Goal: Information Seeking & Learning: Learn about a topic

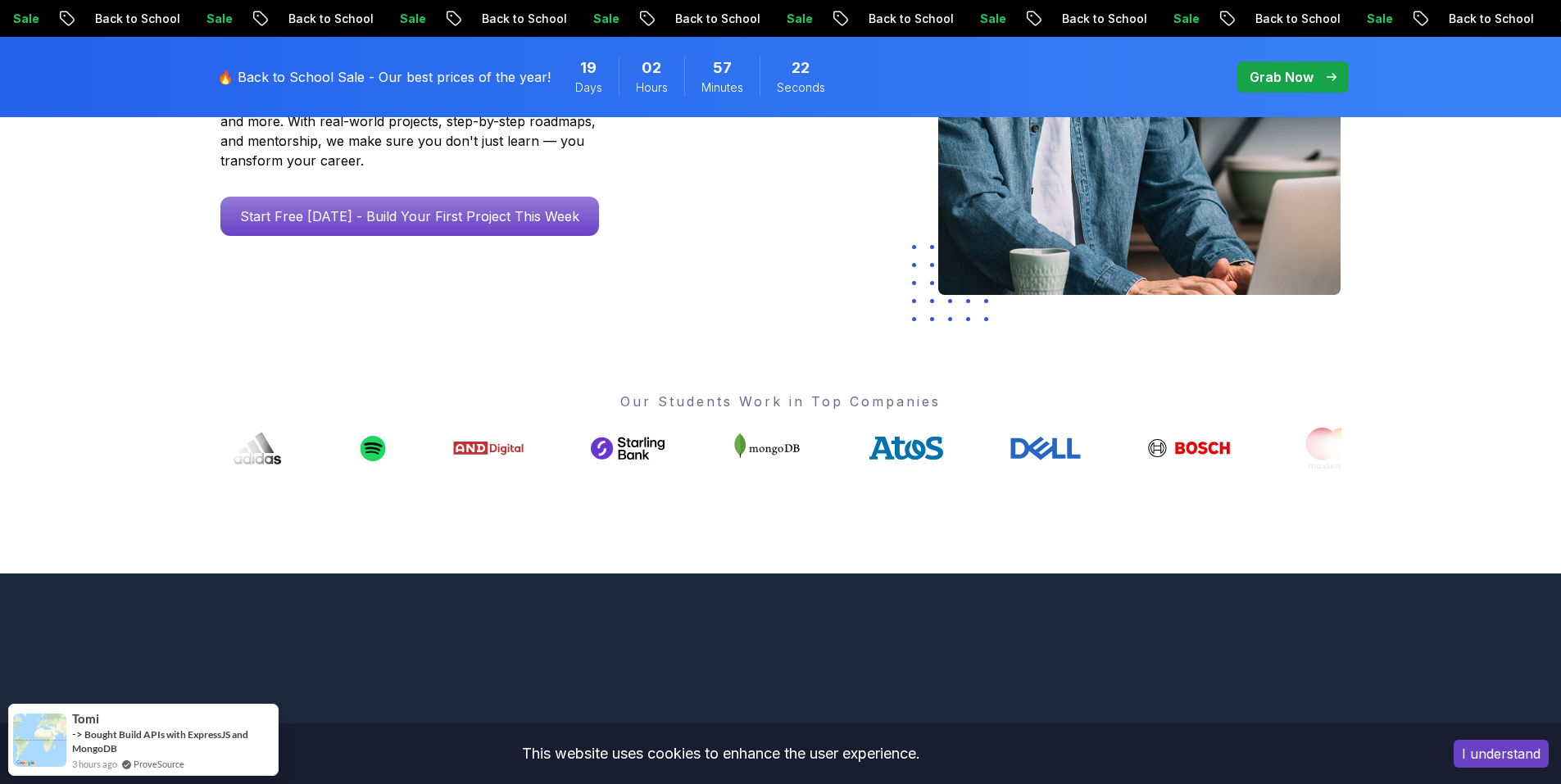
scroll to position [409, 0]
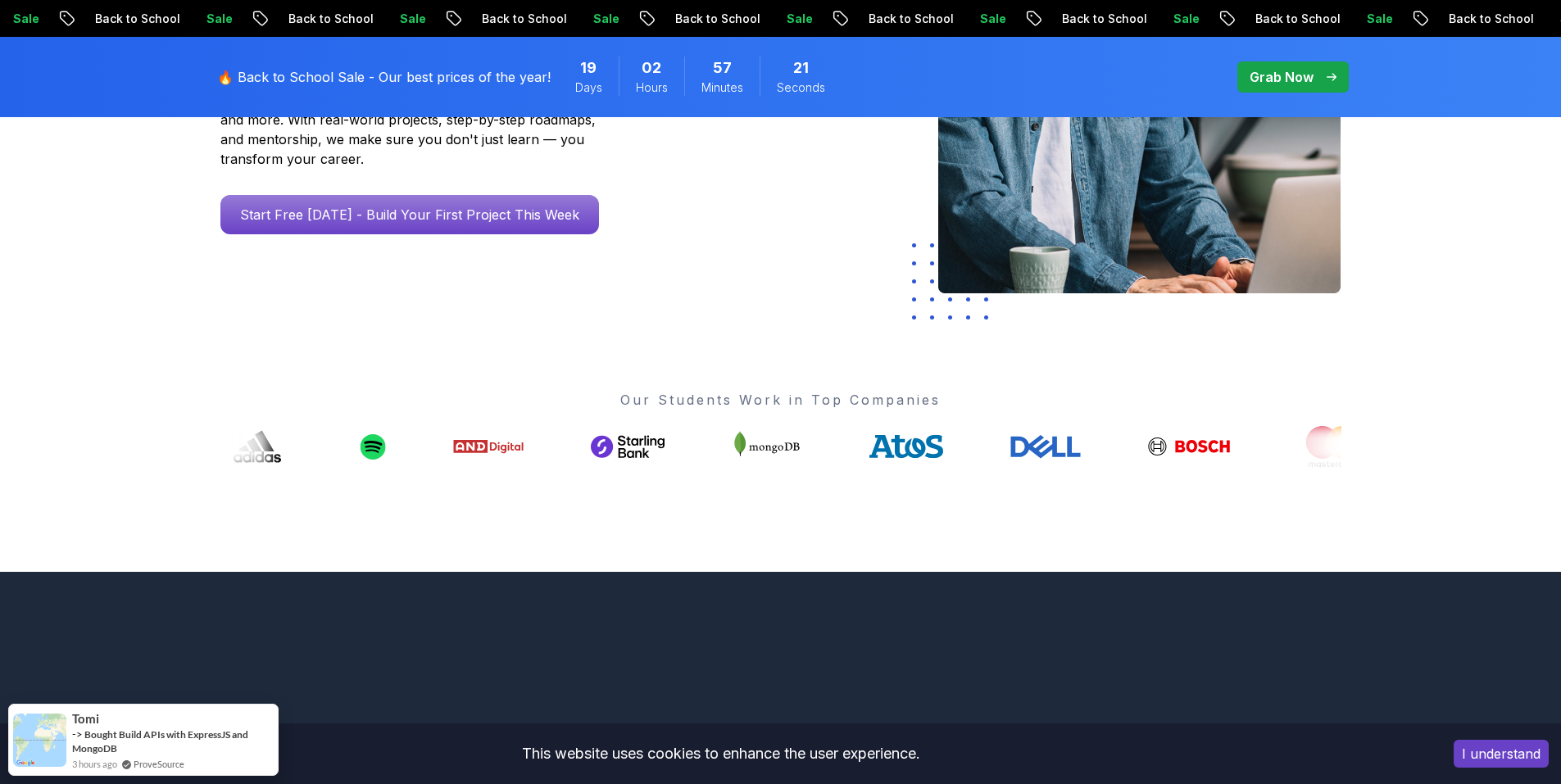
click at [443, 215] on div "Go From Learning to Hired: Master Java, Spring Boot & Cloud Skills That Get You…" at bounding box center [446, 85] width 477 height 427
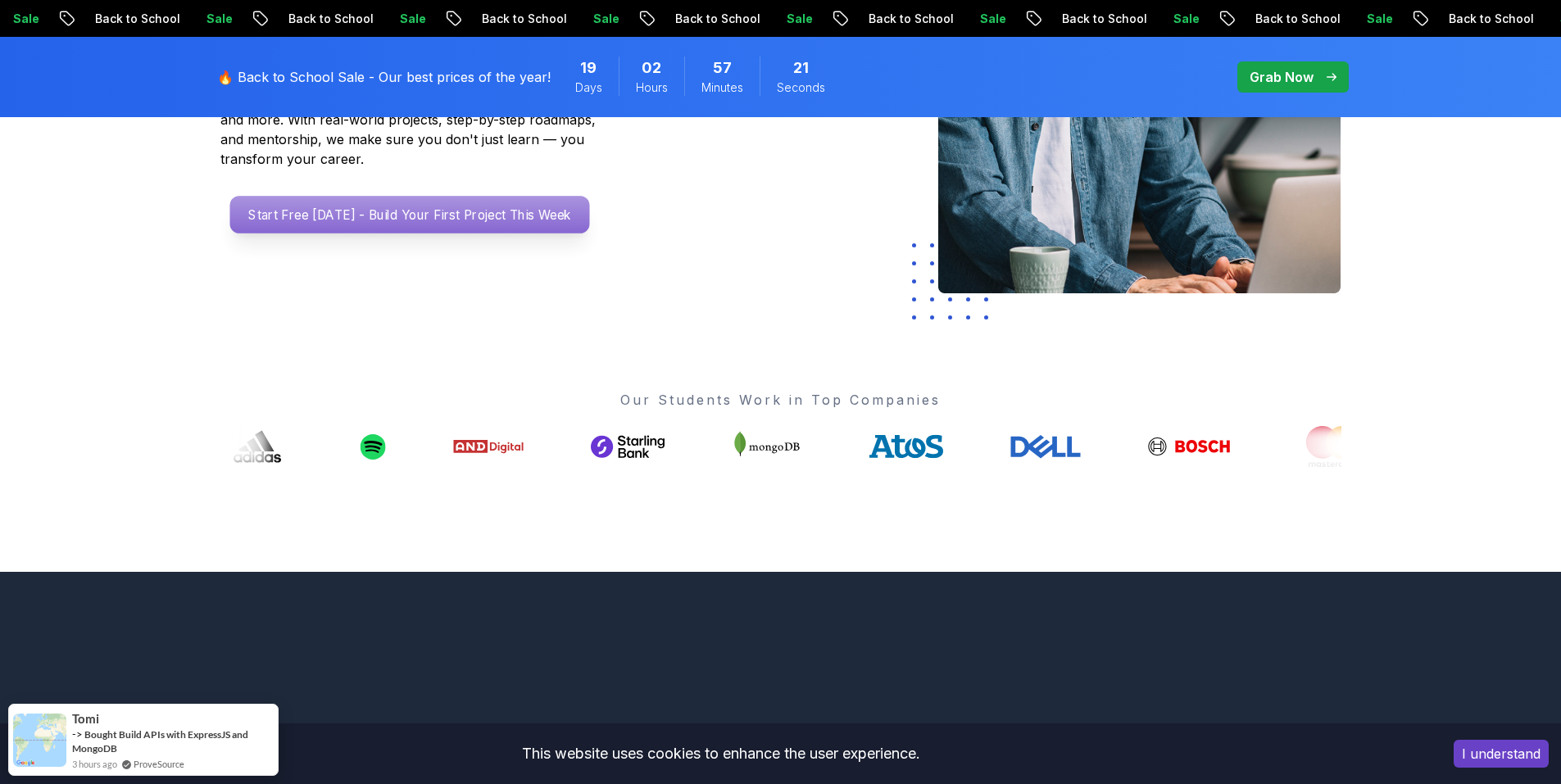
click at [447, 196] on p "Start Free Today - Build Your First Project This Week" at bounding box center [408, 214] width 360 height 38
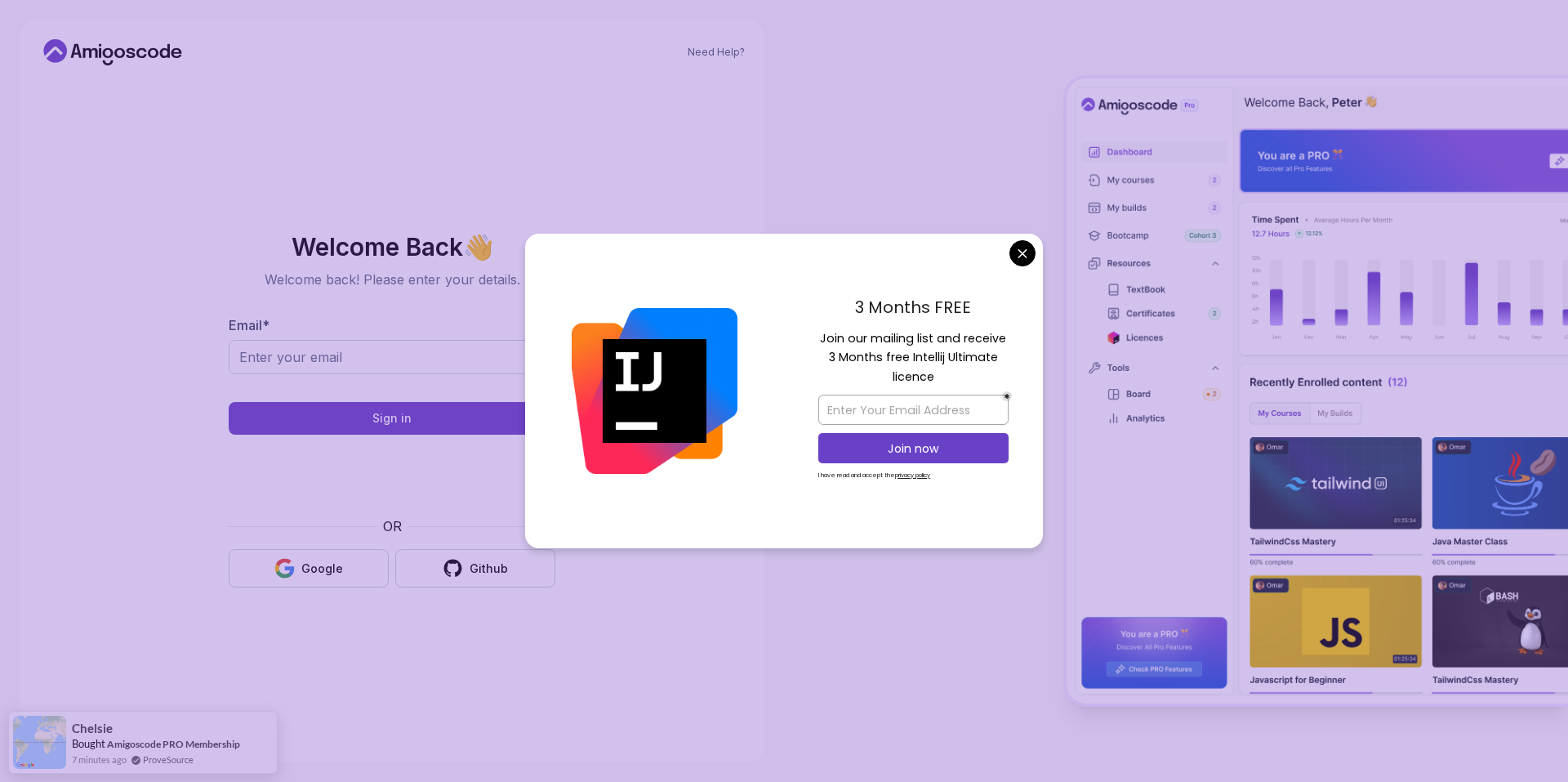
click at [1030, 244] on body "Need Help? Welcome Back 👋 Welcome back! Please enter your details. Email * Sign…" at bounding box center [784, 391] width 1568 height 782
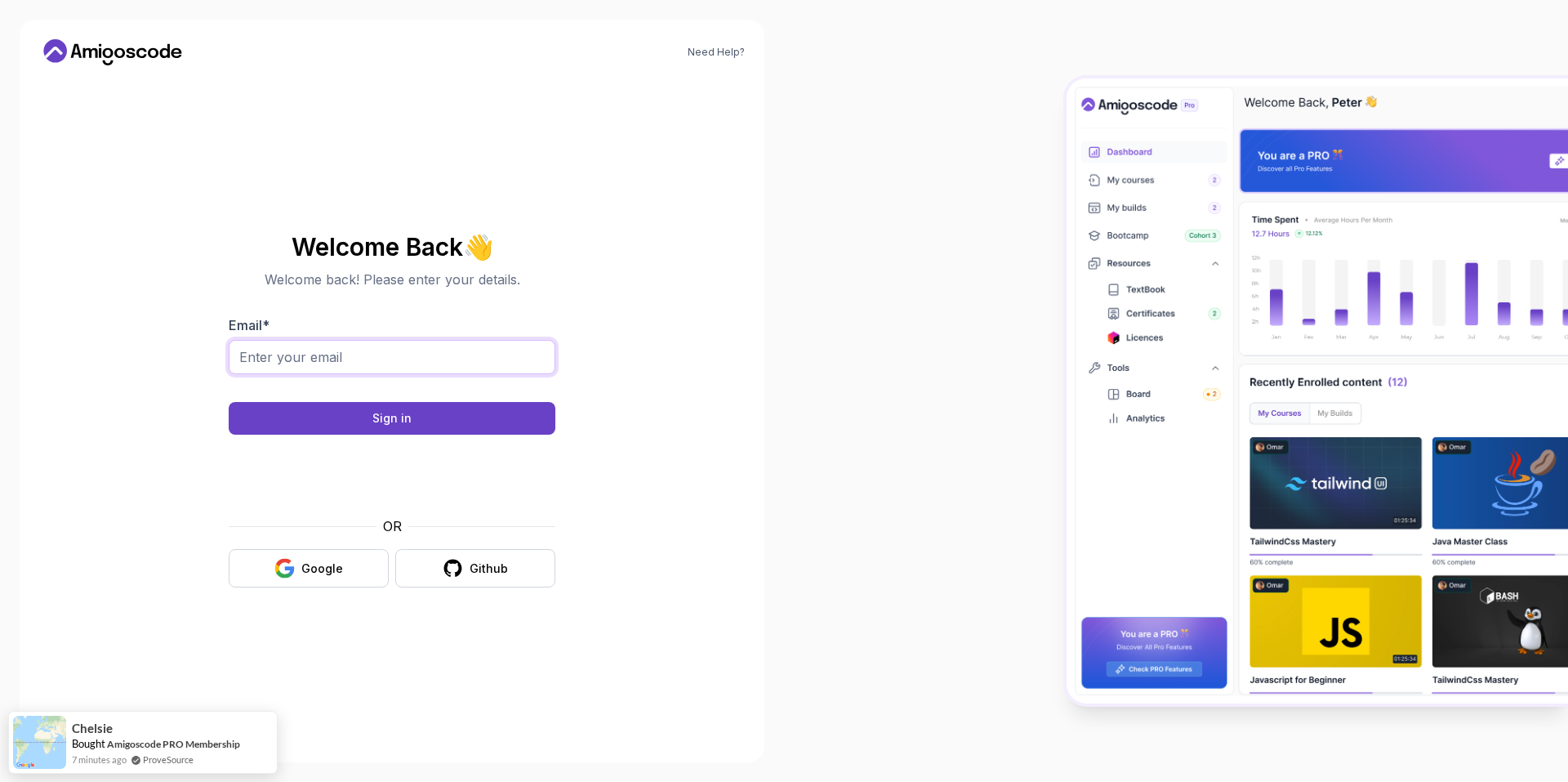
click at [285, 367] on input "Email *" at bounding box center [392, 357] width 326 height 34
click at [795, 428] on div at bounding box center [1176, 391] width 784 height 782
click at [316, 553] on button "Google" at bounding box center [308, 568] width 160 height 39
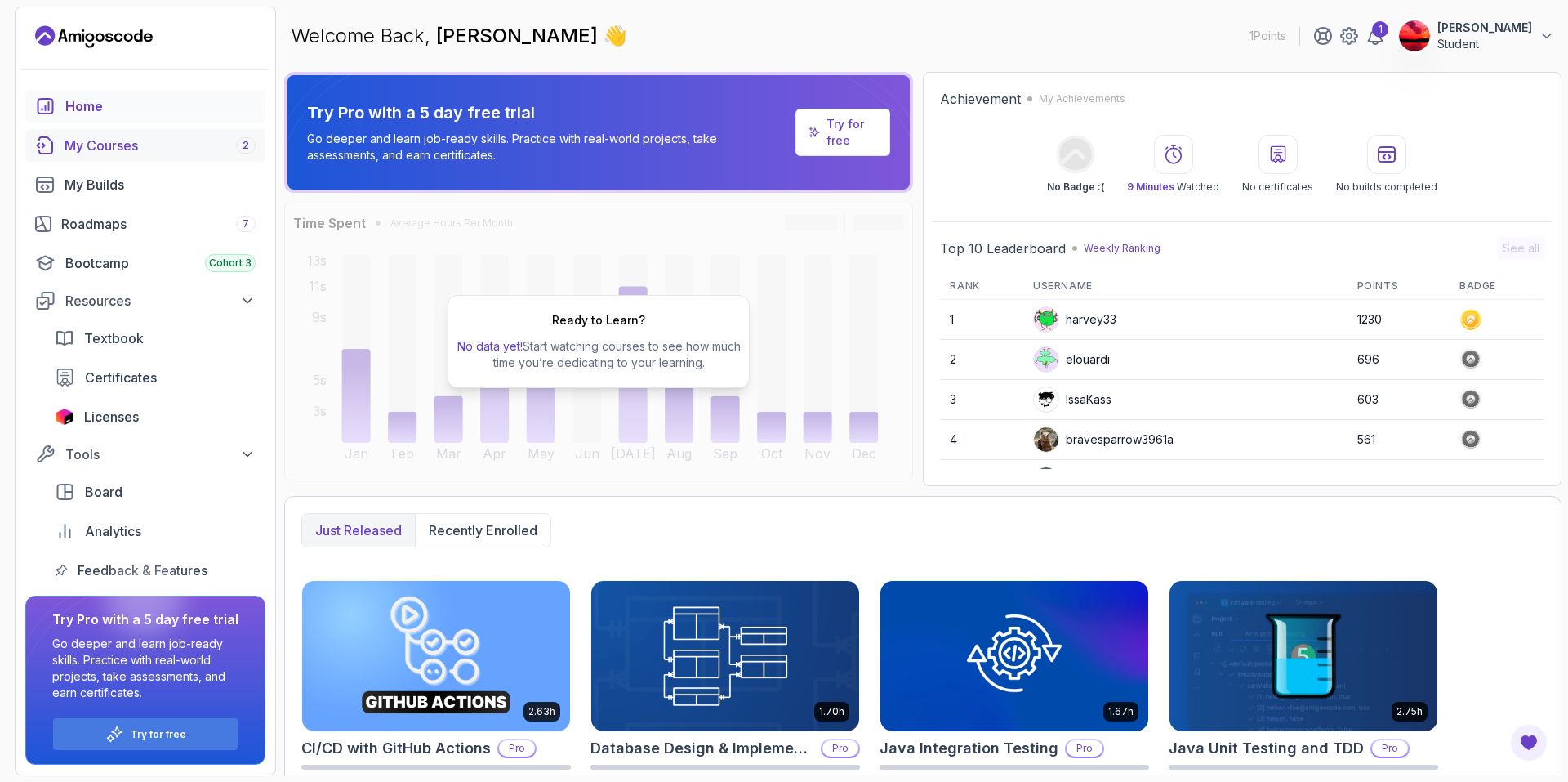
click at [126, 152] on div "My Courses 2" at bounding box center [159, 146] width 191 height 19
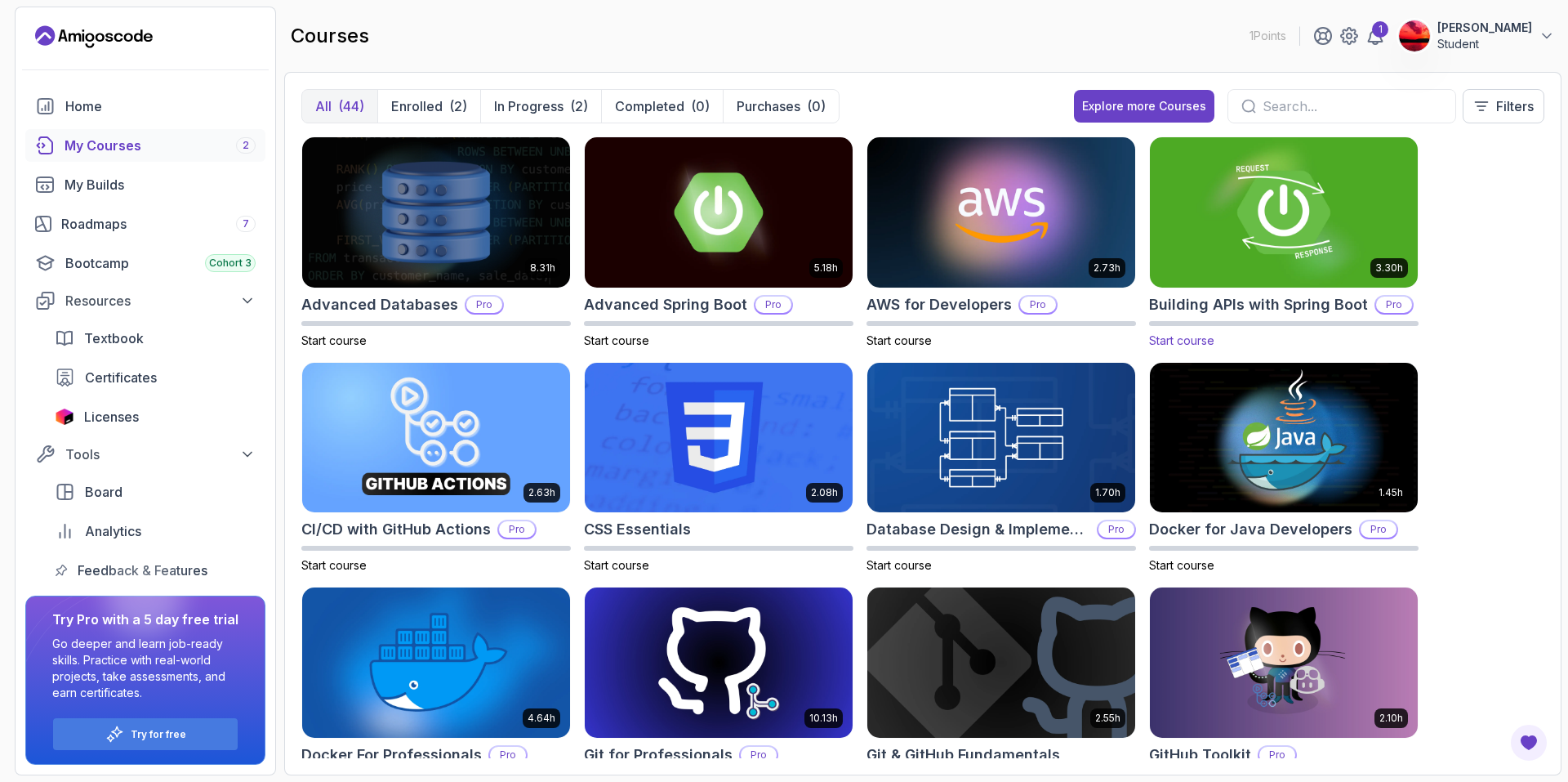
click at [1258, 221] on img at bounding box center [1283, 212] width 281 height 157
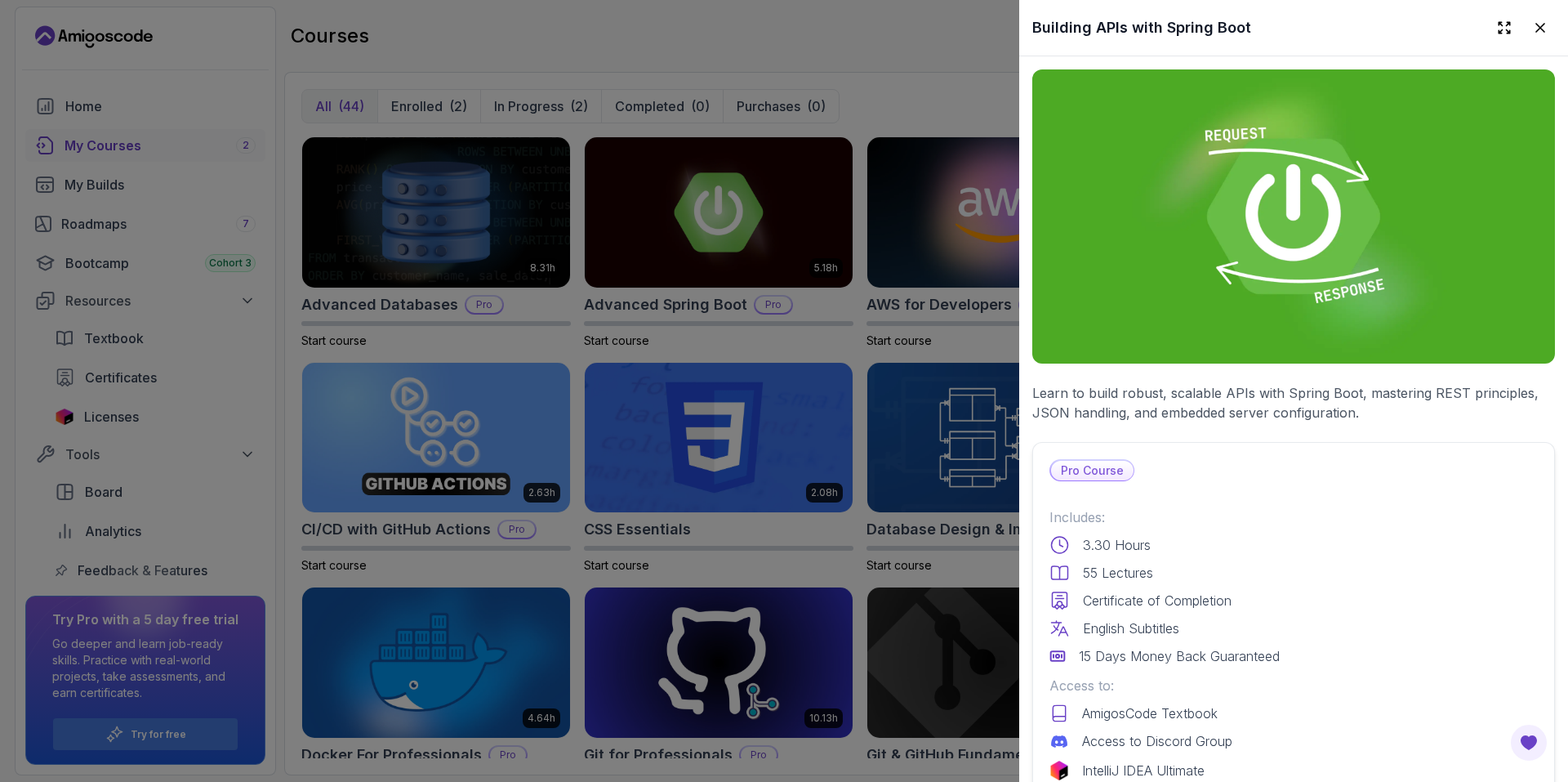
click at [738, 216] on div at bounding box center [784, 391] width 1568 height 782
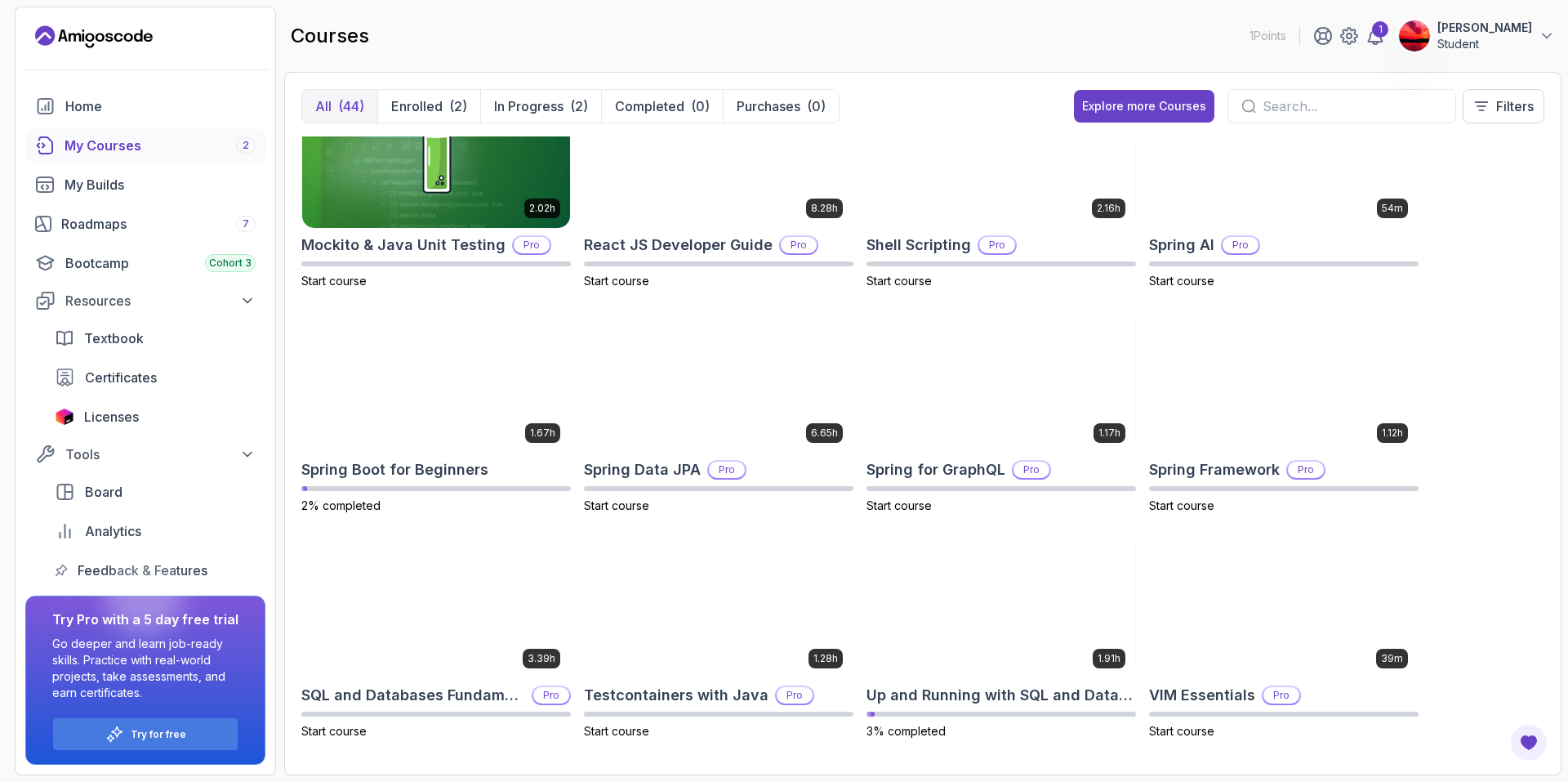
scroll to position [1861, 0]
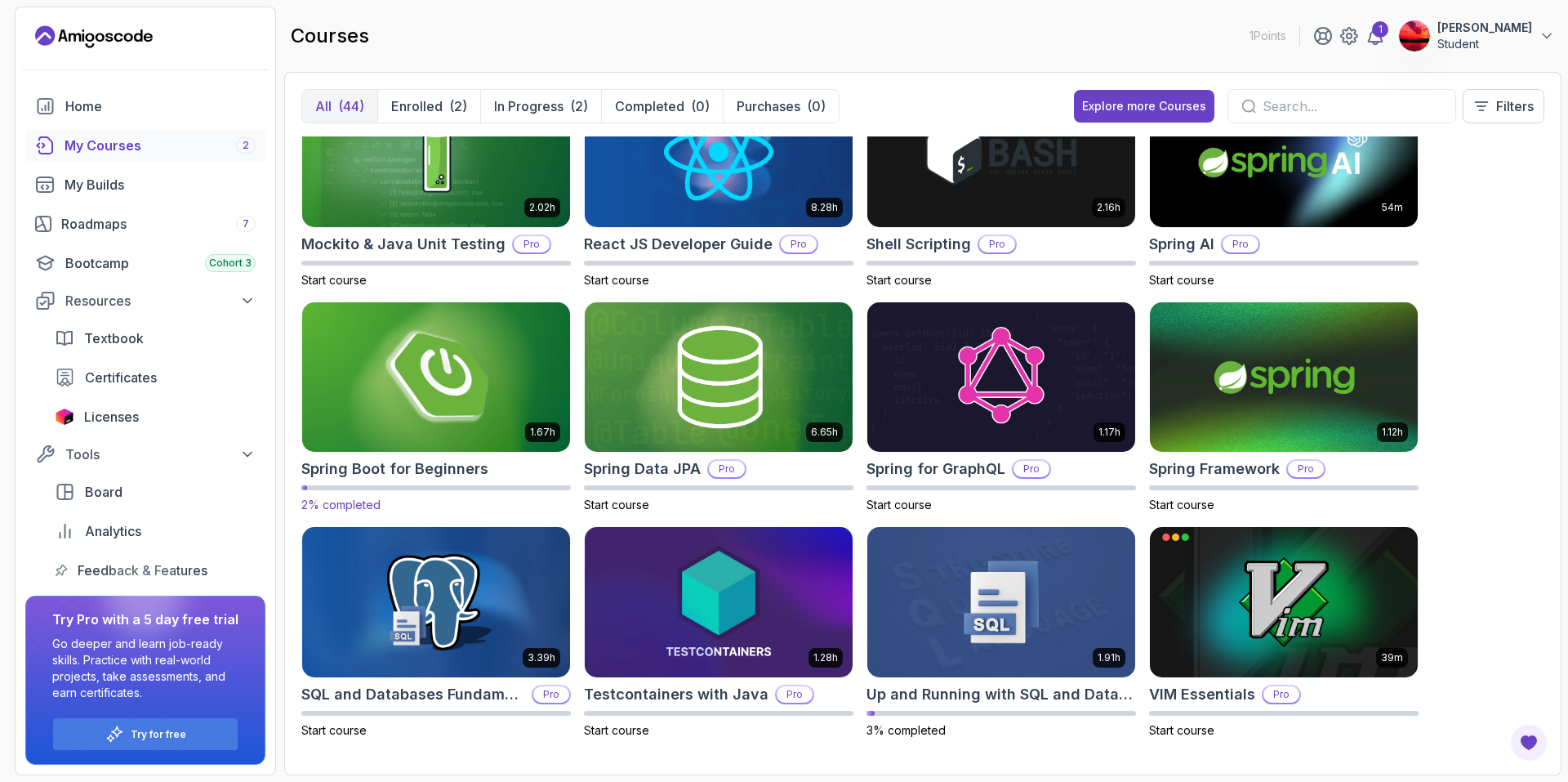
click at [361, 341] on img at bounding box center [435, 377] width 281 height 157
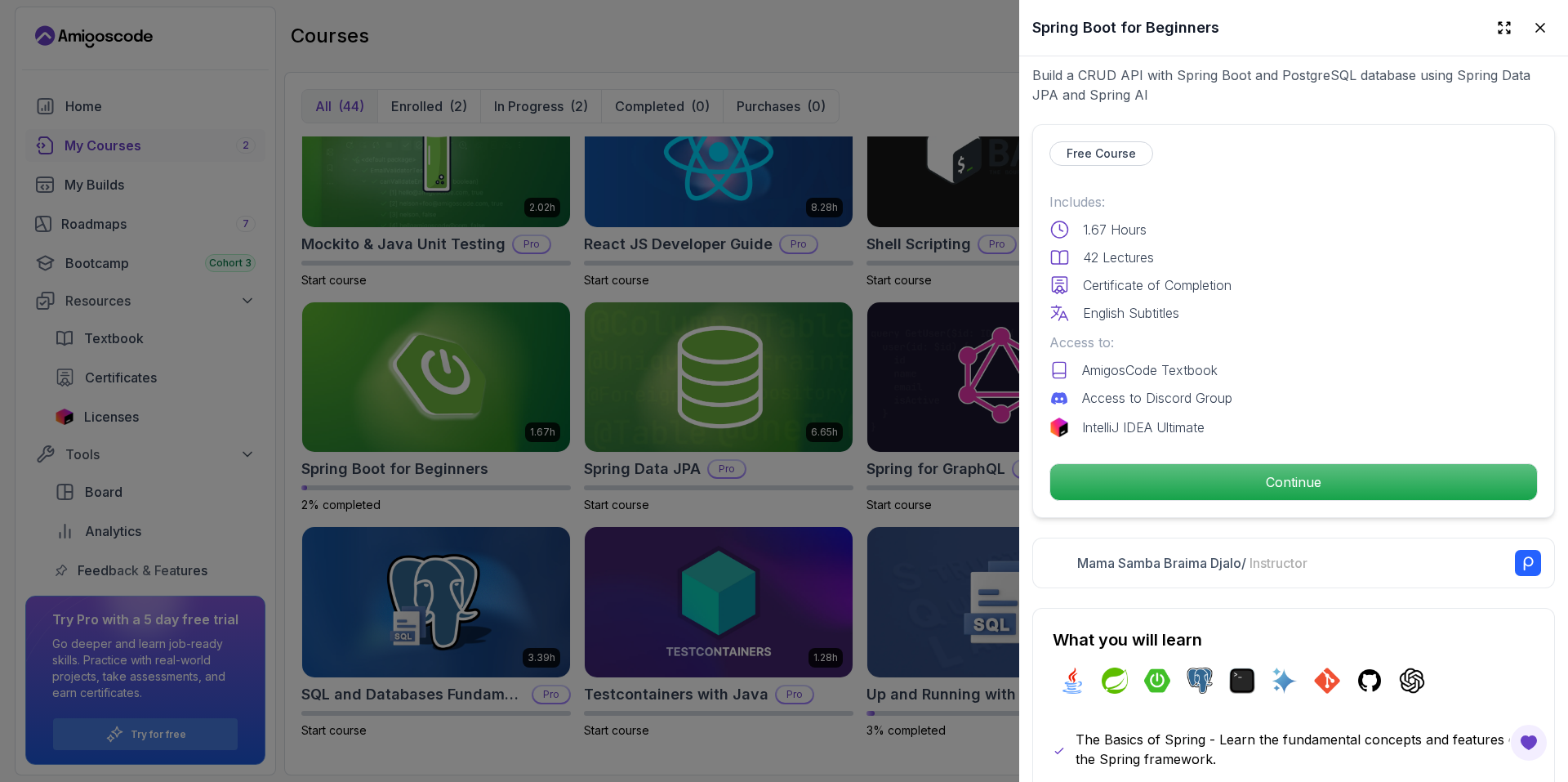
scroll to position [326, 0]
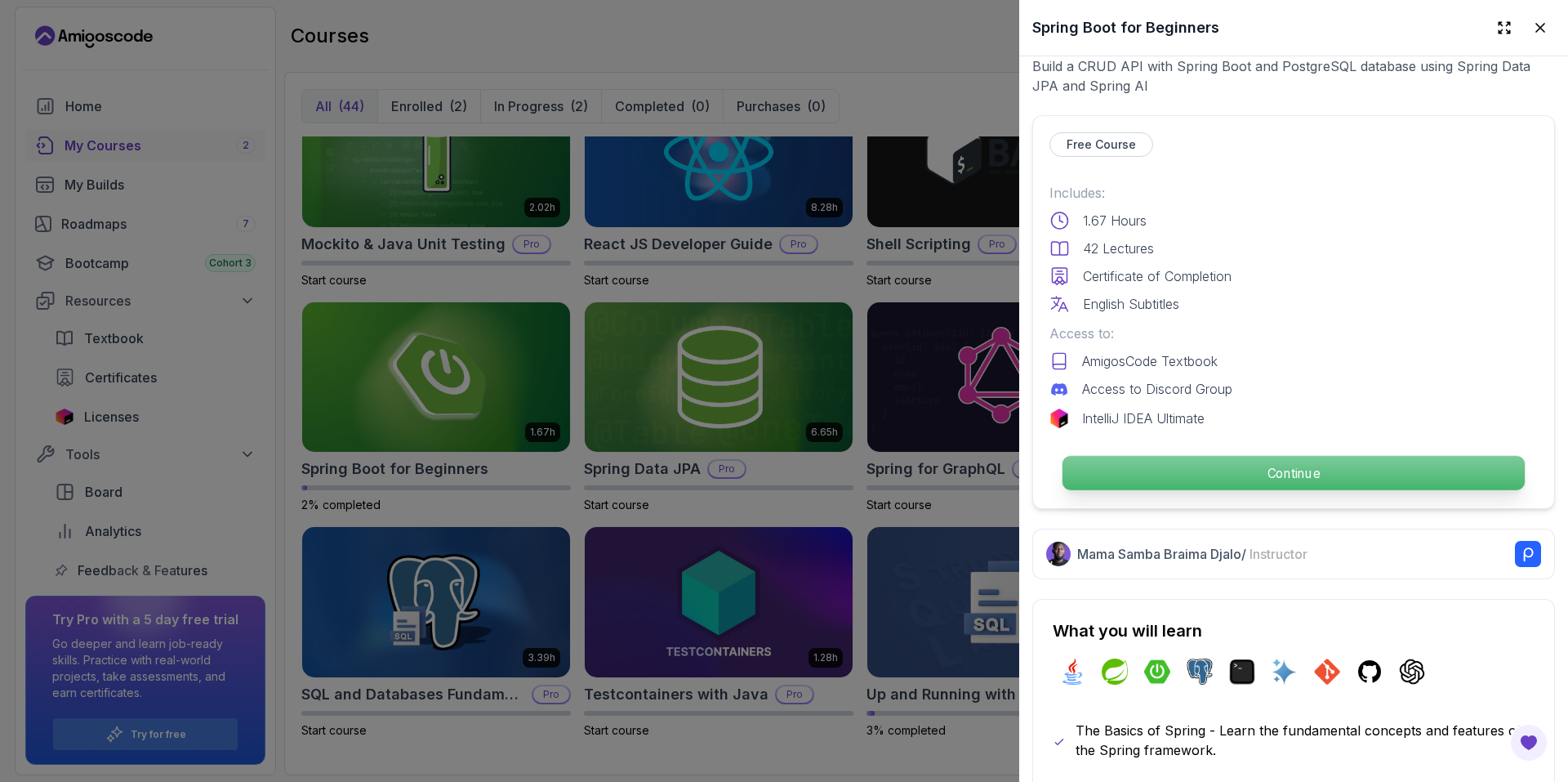
click at [1274, 464] on p "Continue" at bounding box center [1294, 472] width 462 height 34
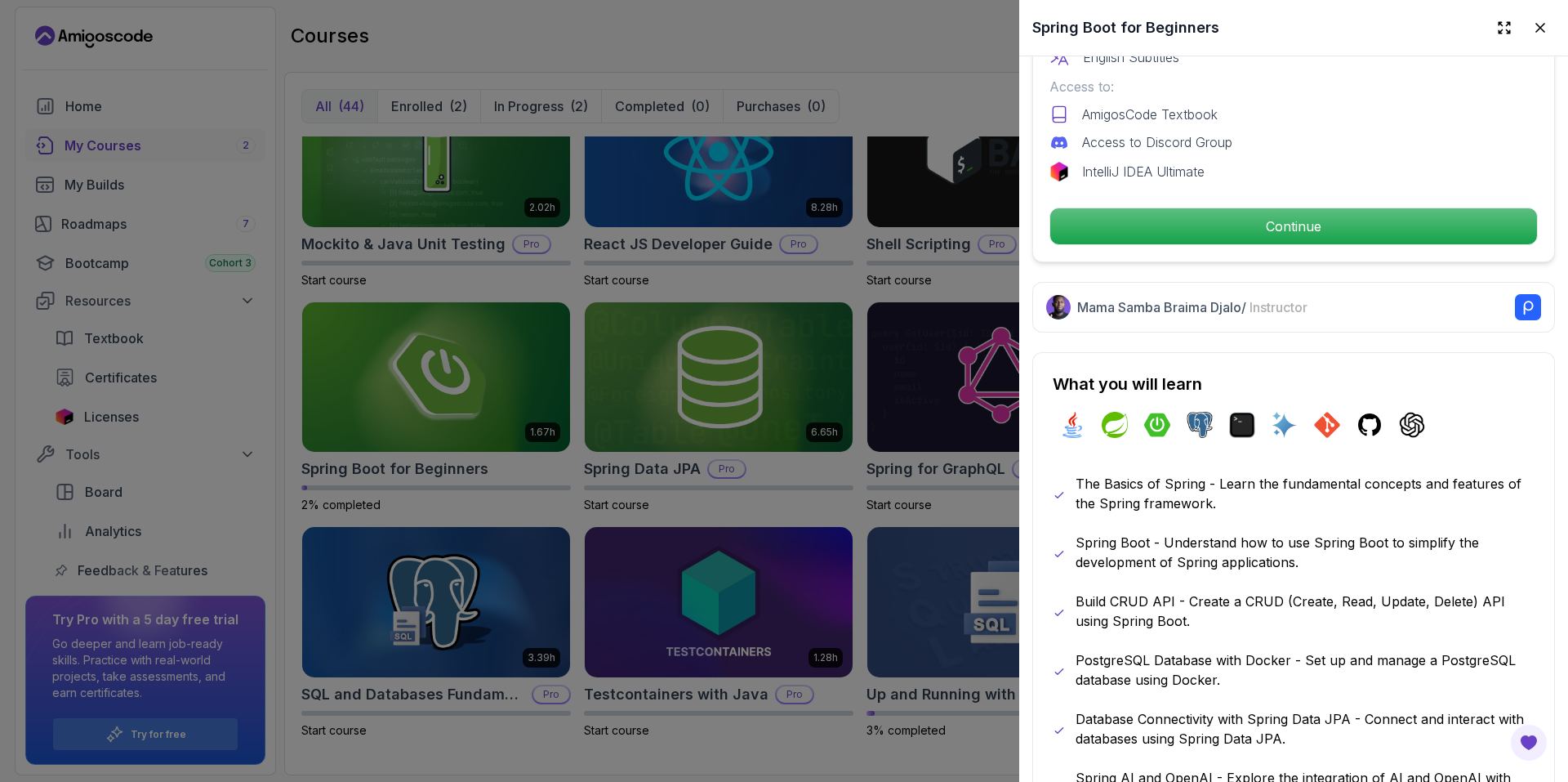
scroll to position [817, 0]
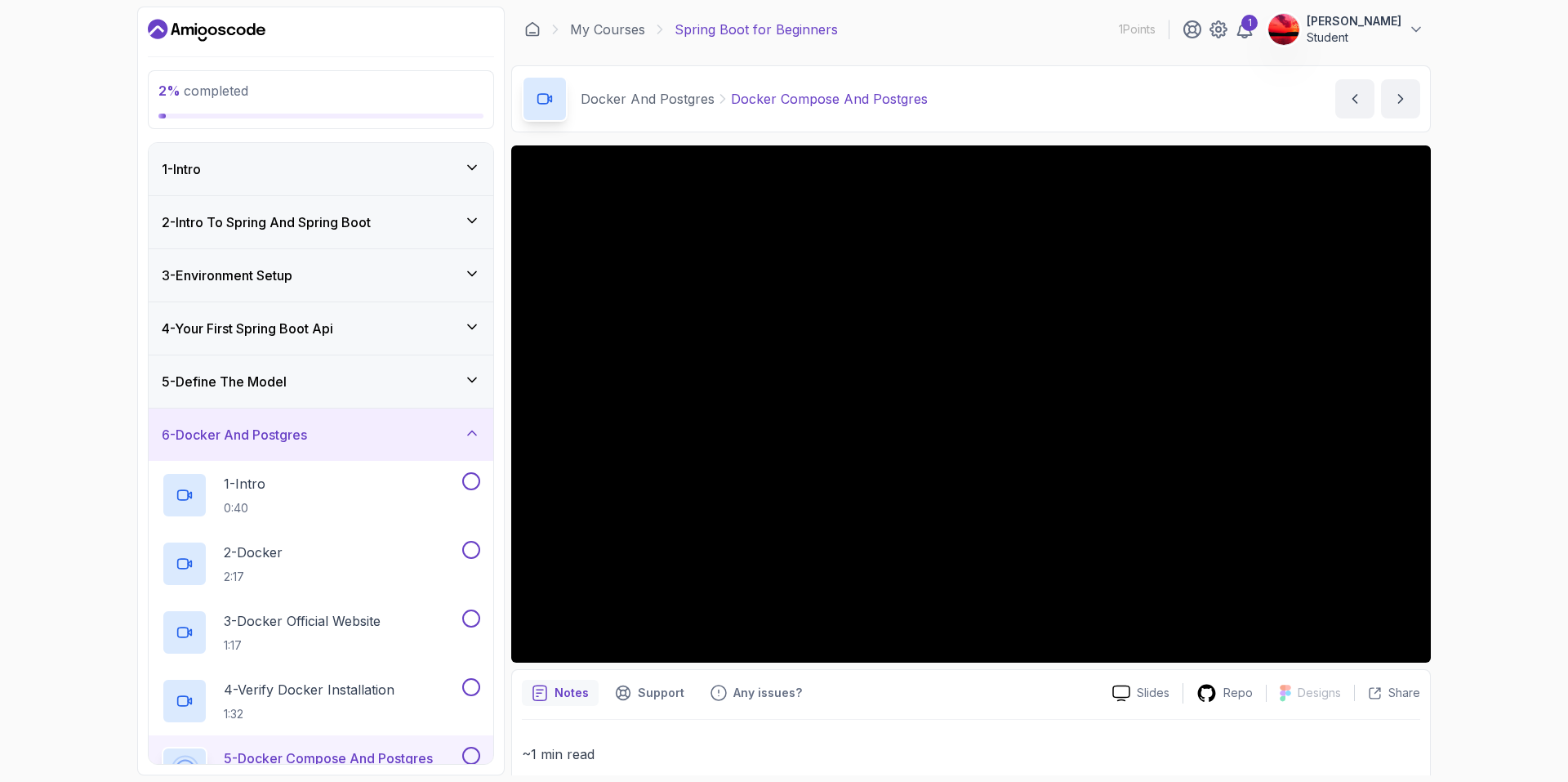
click at [333, 220] on h3 "2 - Intro To Spring And Spring Boot" at bounding box center [265, 222] width 209 height 19
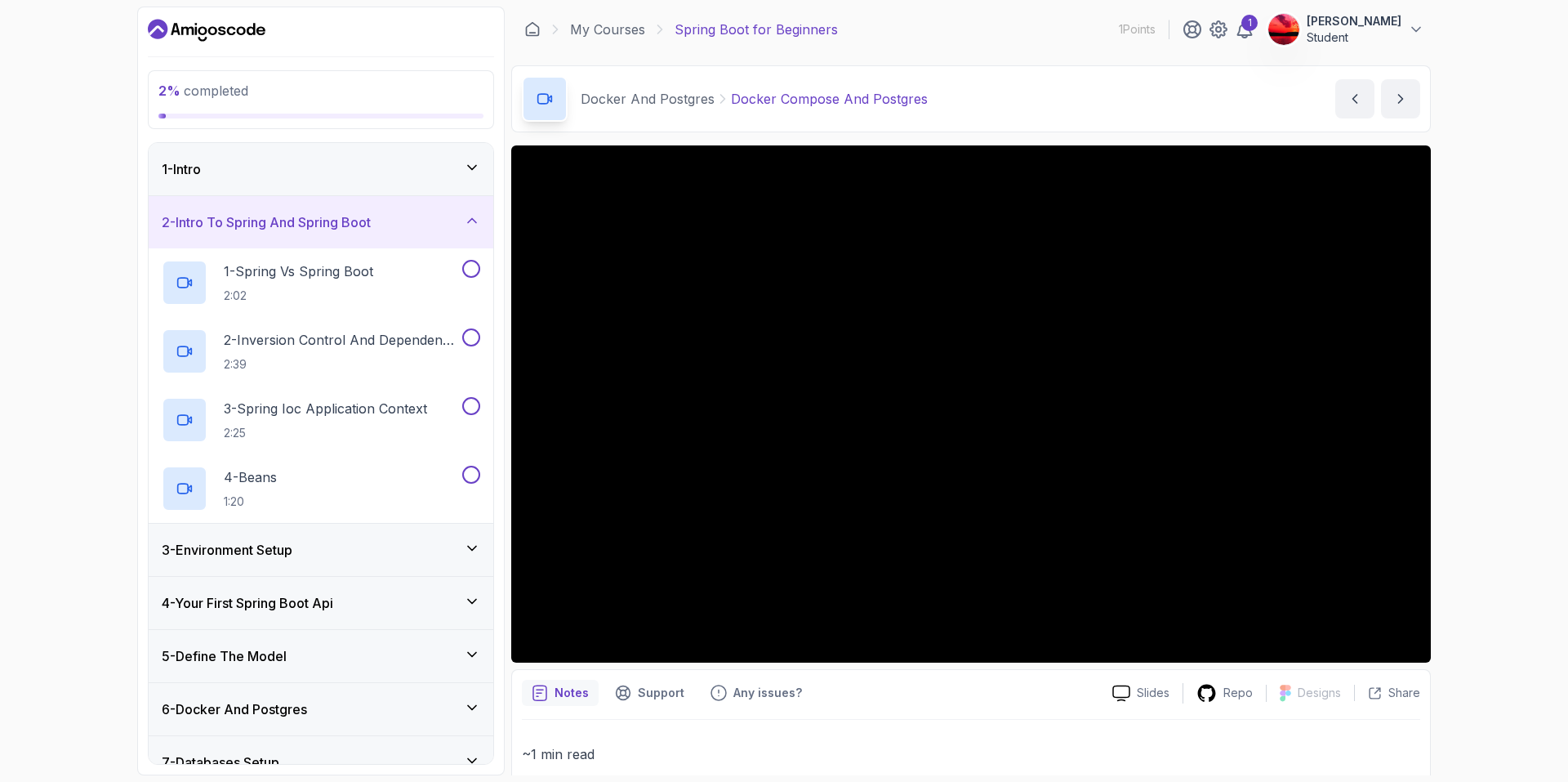
click at [345, 228] on h3 "2 - Intro To Spring And Spring Boot" at bounding box center [265, 222] width 209 height 19
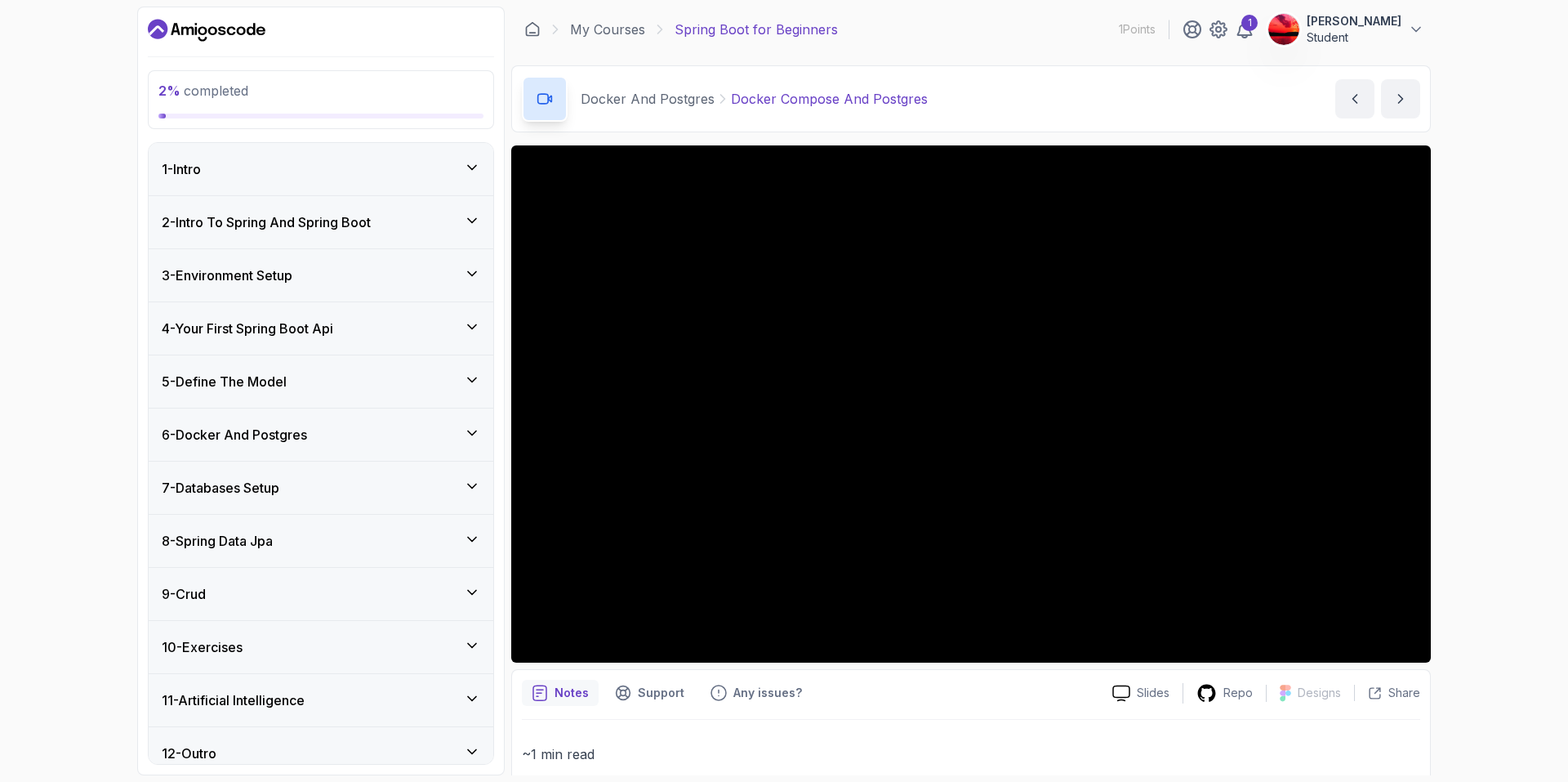
click at [305, 233] on div "2 - Intro To Spring And Spring Boot" at bounding box center [321, 222] width 345 height 52
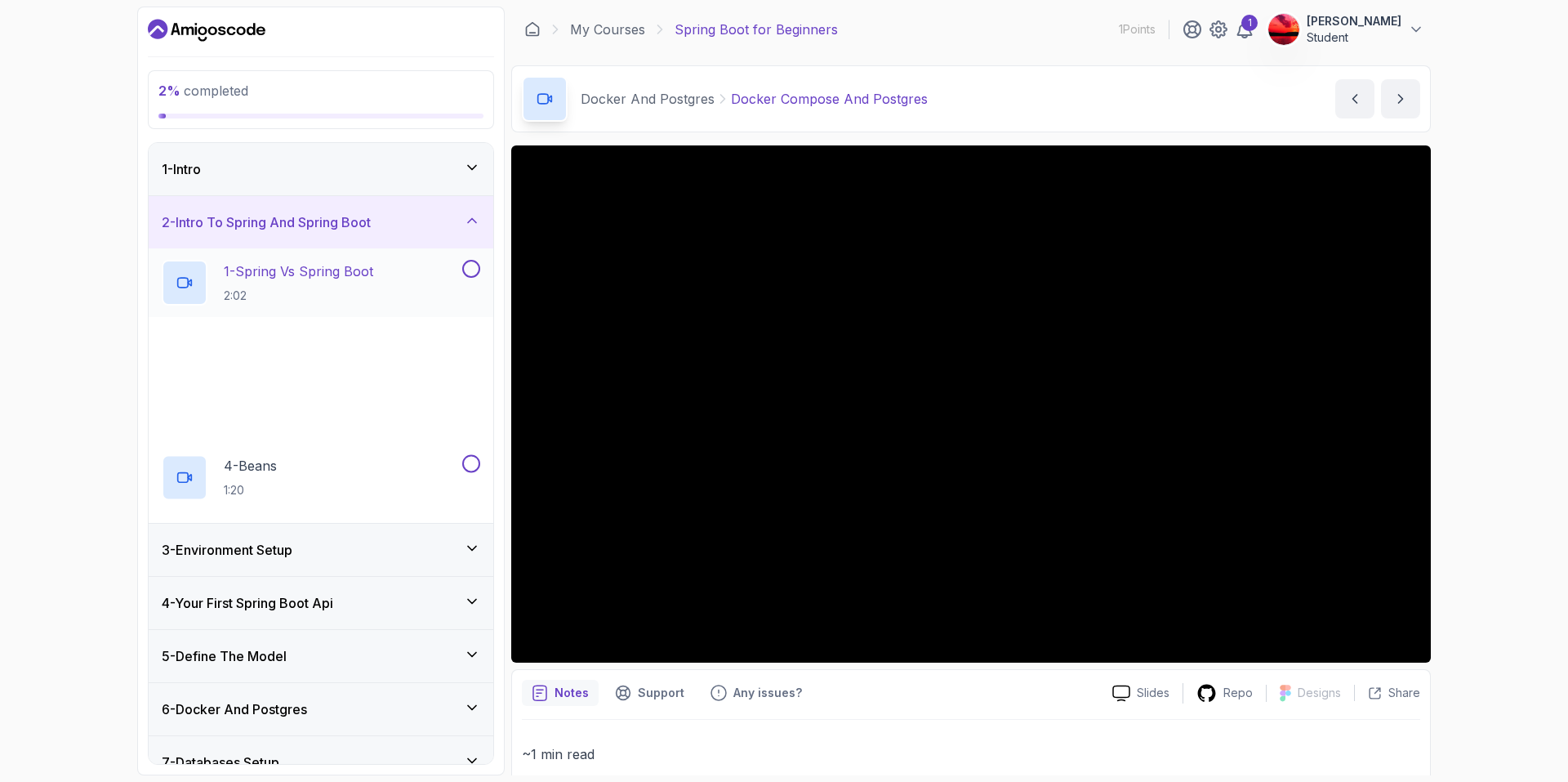
click at [305, 262] on p "1 - Spring Vs Spring Boot" at bounding box center [298, 271] width 150 height 19
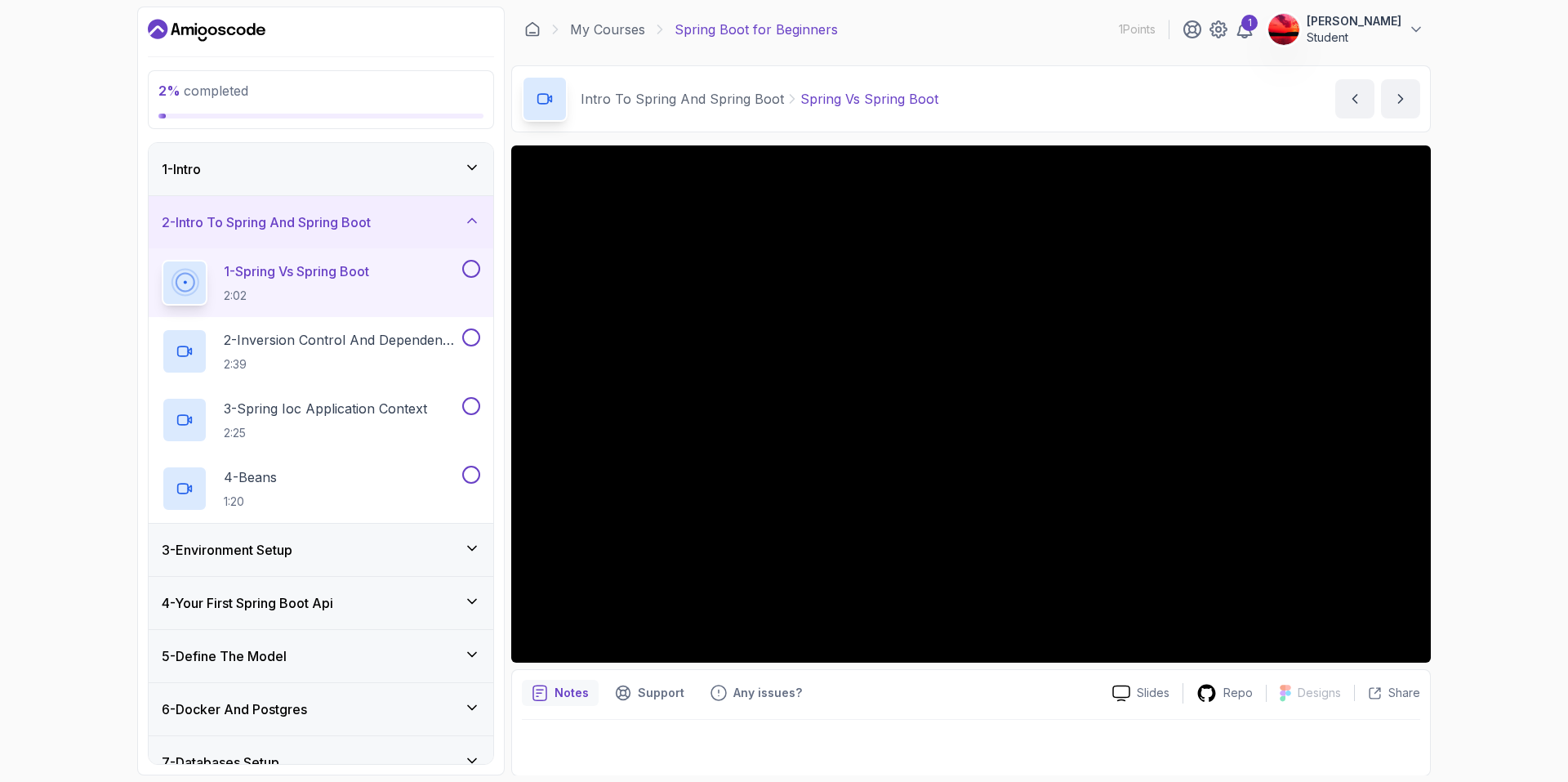
click at [313, 227] on h3 "2 - Intro To Spring And Spring Boot" at bounding box center [265, 222] width 209 height 19
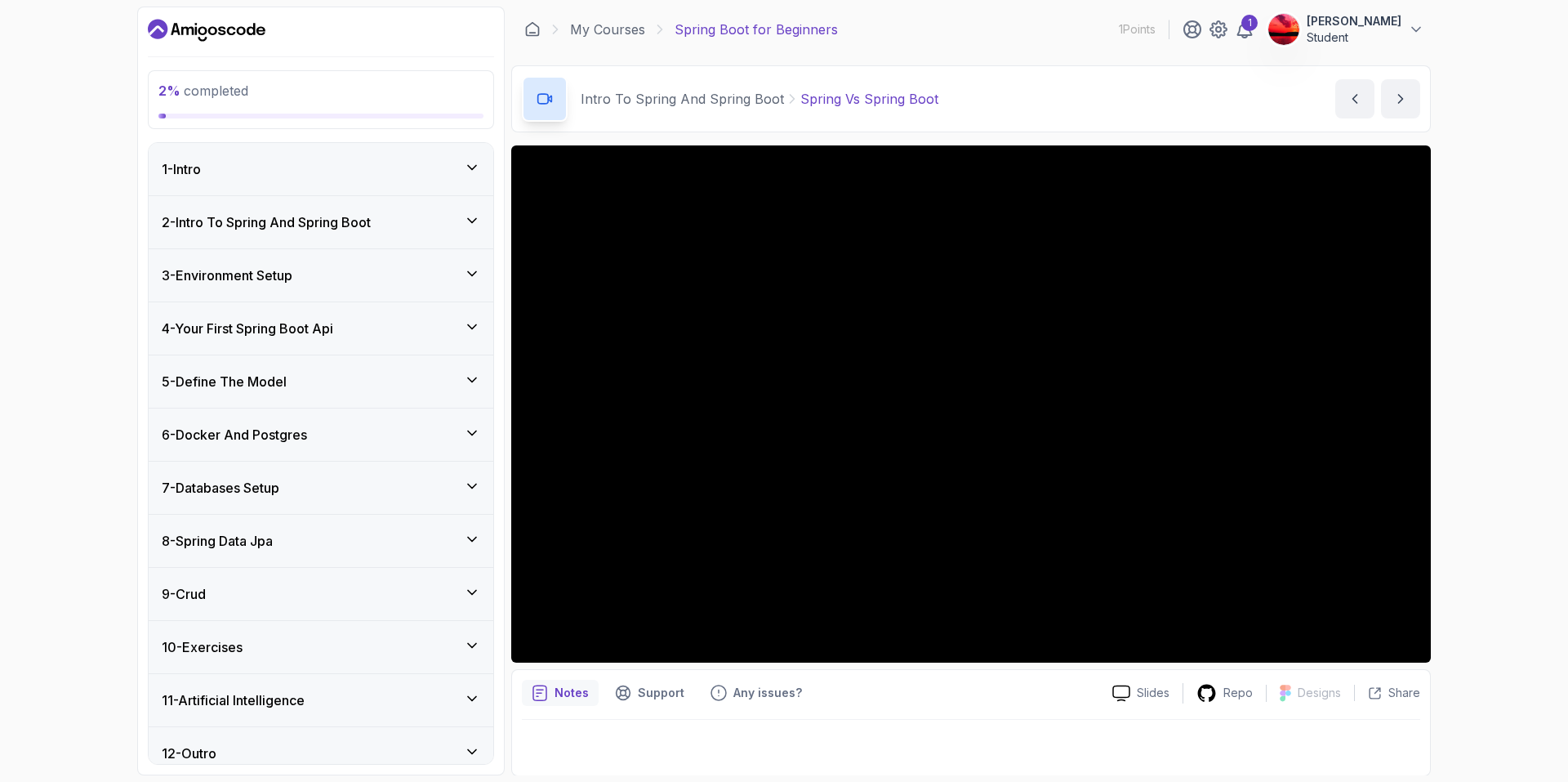
click at [312, 224] on h3 "2 - Intro To Spring And Spring Boot" at bounding box center [265, 222] width 209 height 19
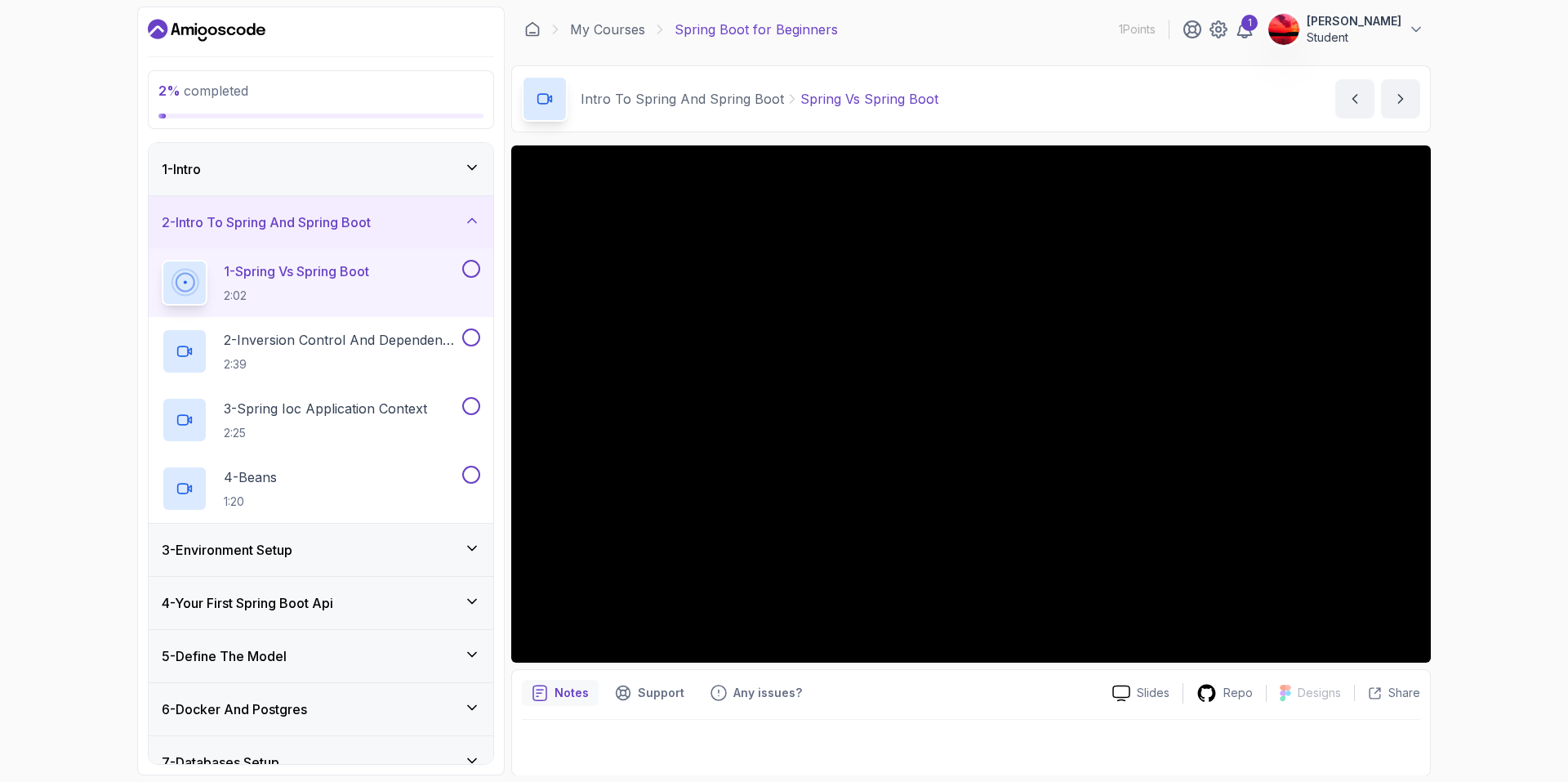
click at [308, 281] on h2 "1 - Spring Vs Spring Boot 2:02" at bounding box center [296, 283] width 146 height 43
click at [546, 690] on icon "notes button" at bounding box center [539, 692] width 17 height 17
click at [1147, 696] on p "Slides" at bounding box center [1153, 692] width 33 height 17
click at [297, 335] on p "2 - Inversion Control And Dependency Injection" at bounding box center [341, 340] width 235 height 19
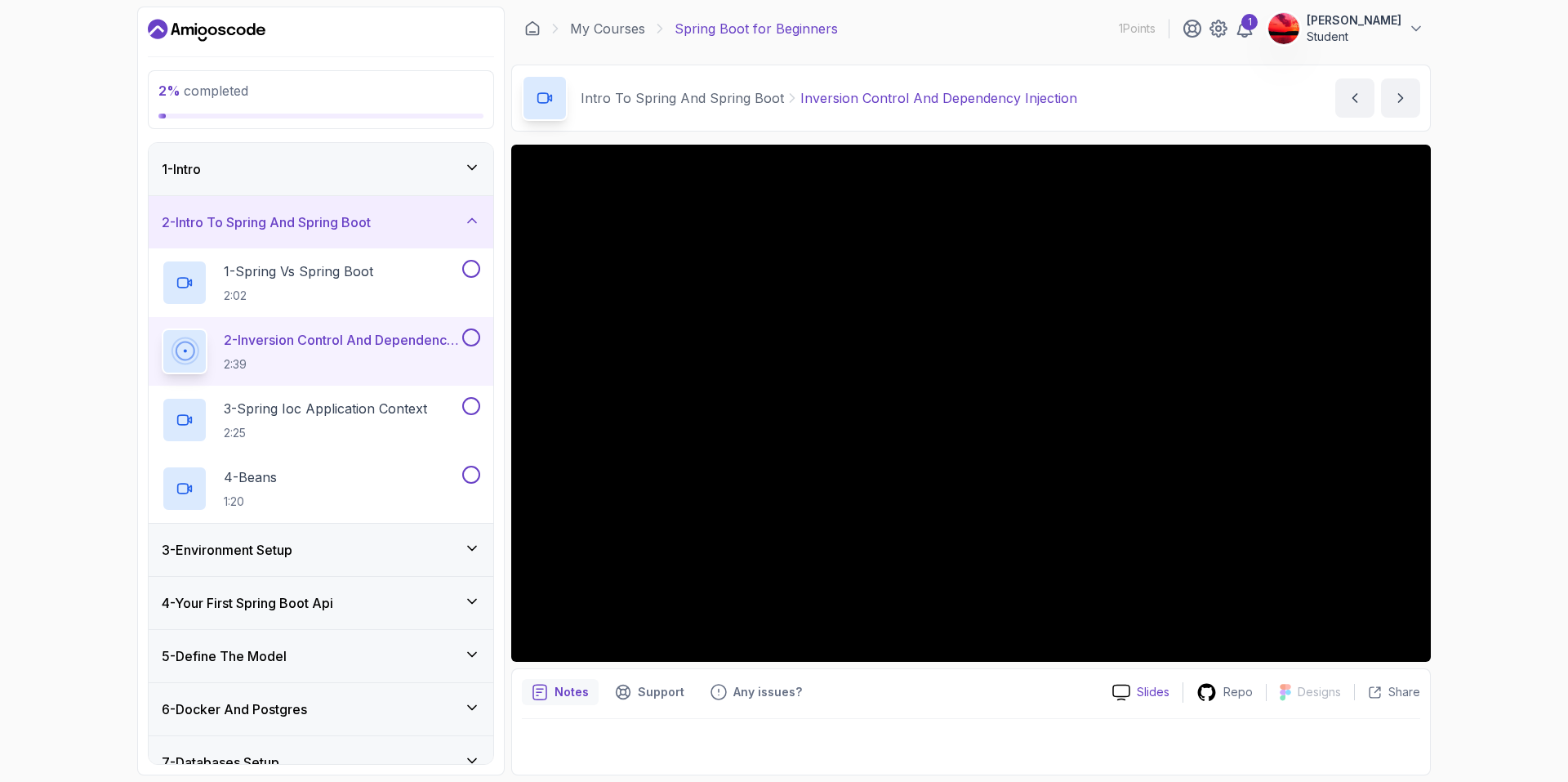
click at [1149, 690] on p "Slides" at bounding box center [1153, 692] width 33 height 17
click at [327, 545] on div "3 - Environment Setup" at bounding box center [321, 550] width 319 height 19
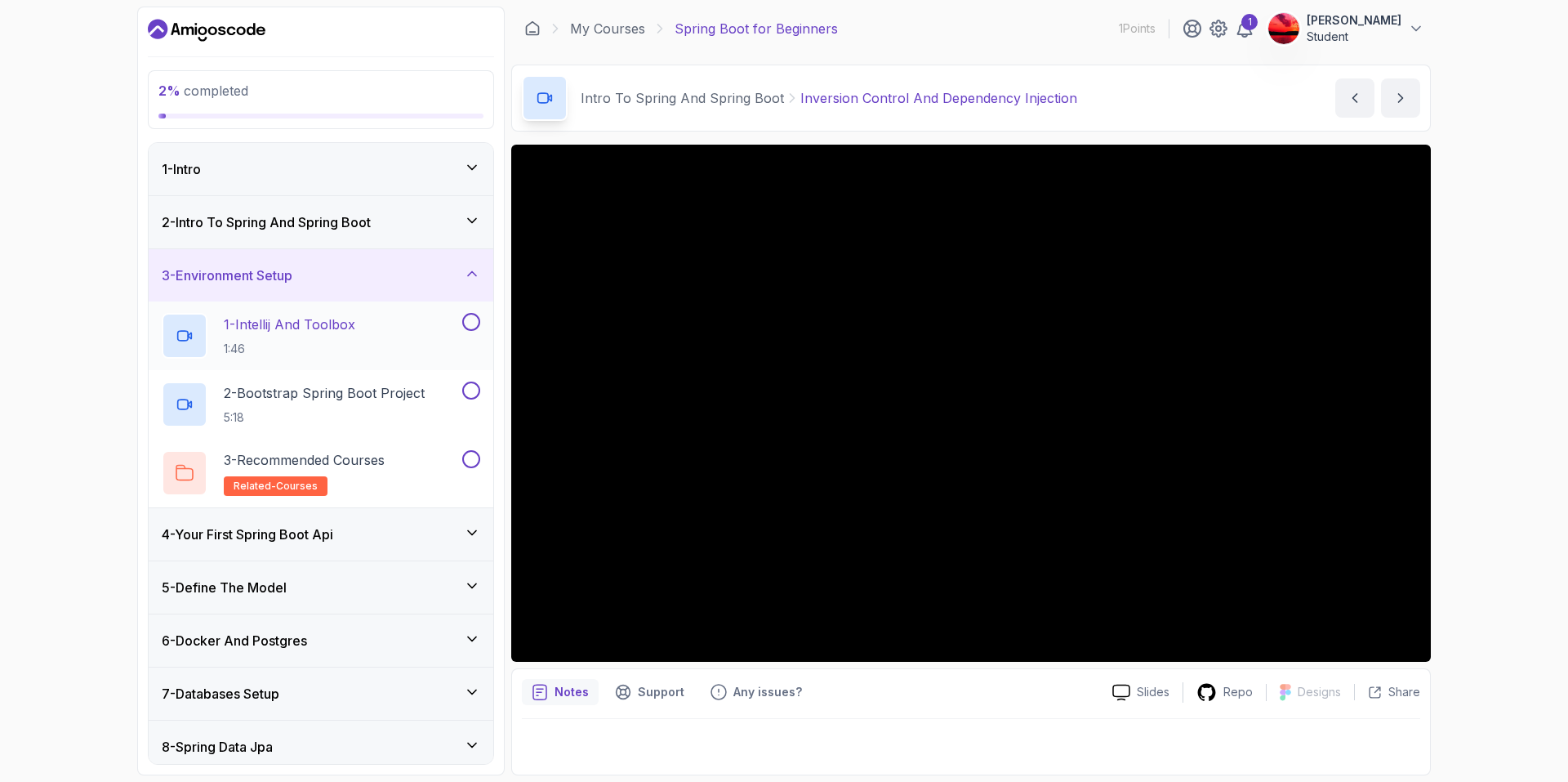
click at [322, 343] on p "1:46" at bounding box center [289, 349] width 131 height 17
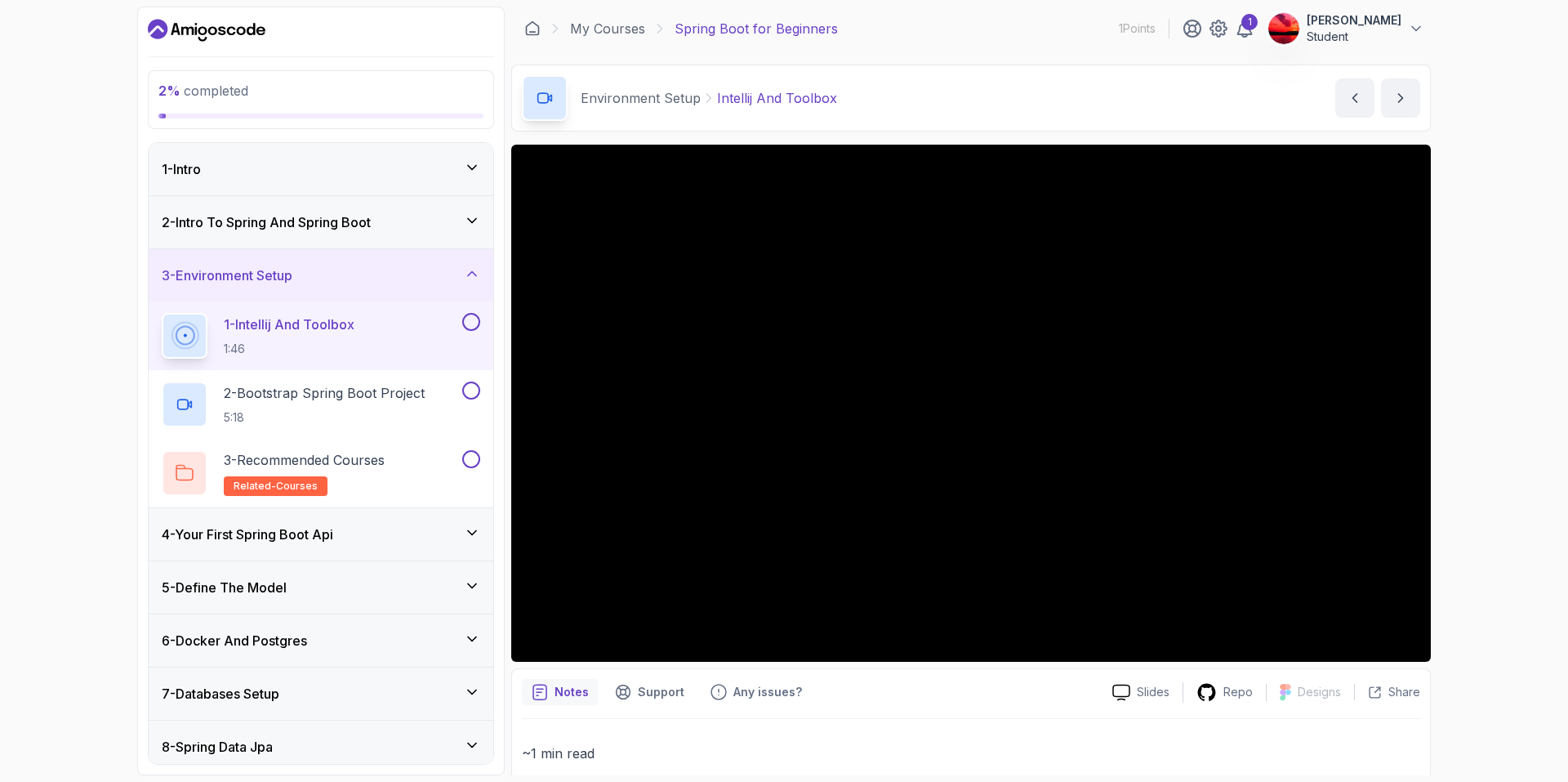
click at [1392, 688] on p "Share" at bounding box center [1404, 692] width 32 height 17
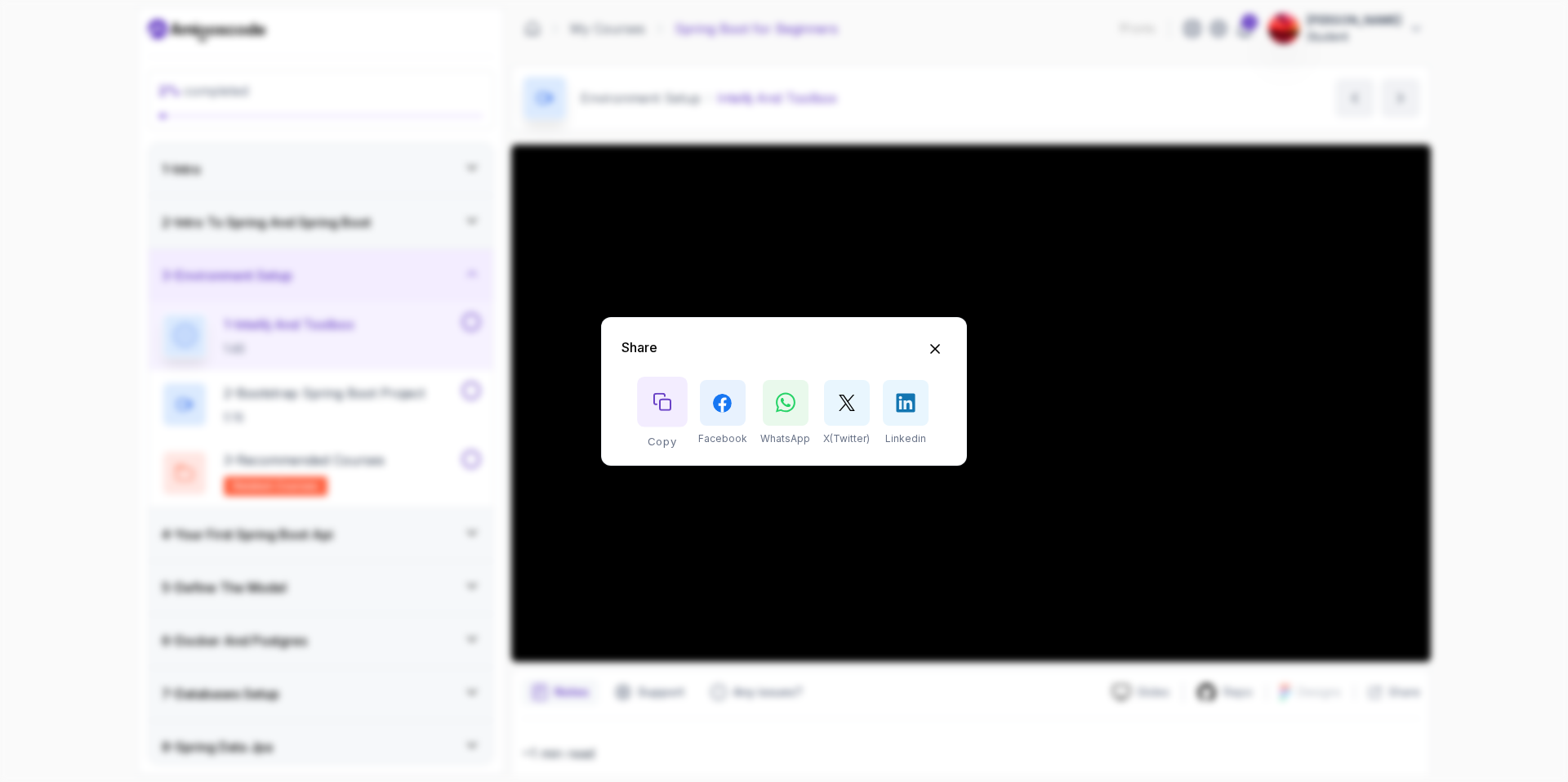
click at [668, 398] on icon "Copy button" at bounding box center [662, 400] width 17 height 17
click at [933, 347] on icon "Hide Share modal" at bounding box center [936, 348] width 9 height 9
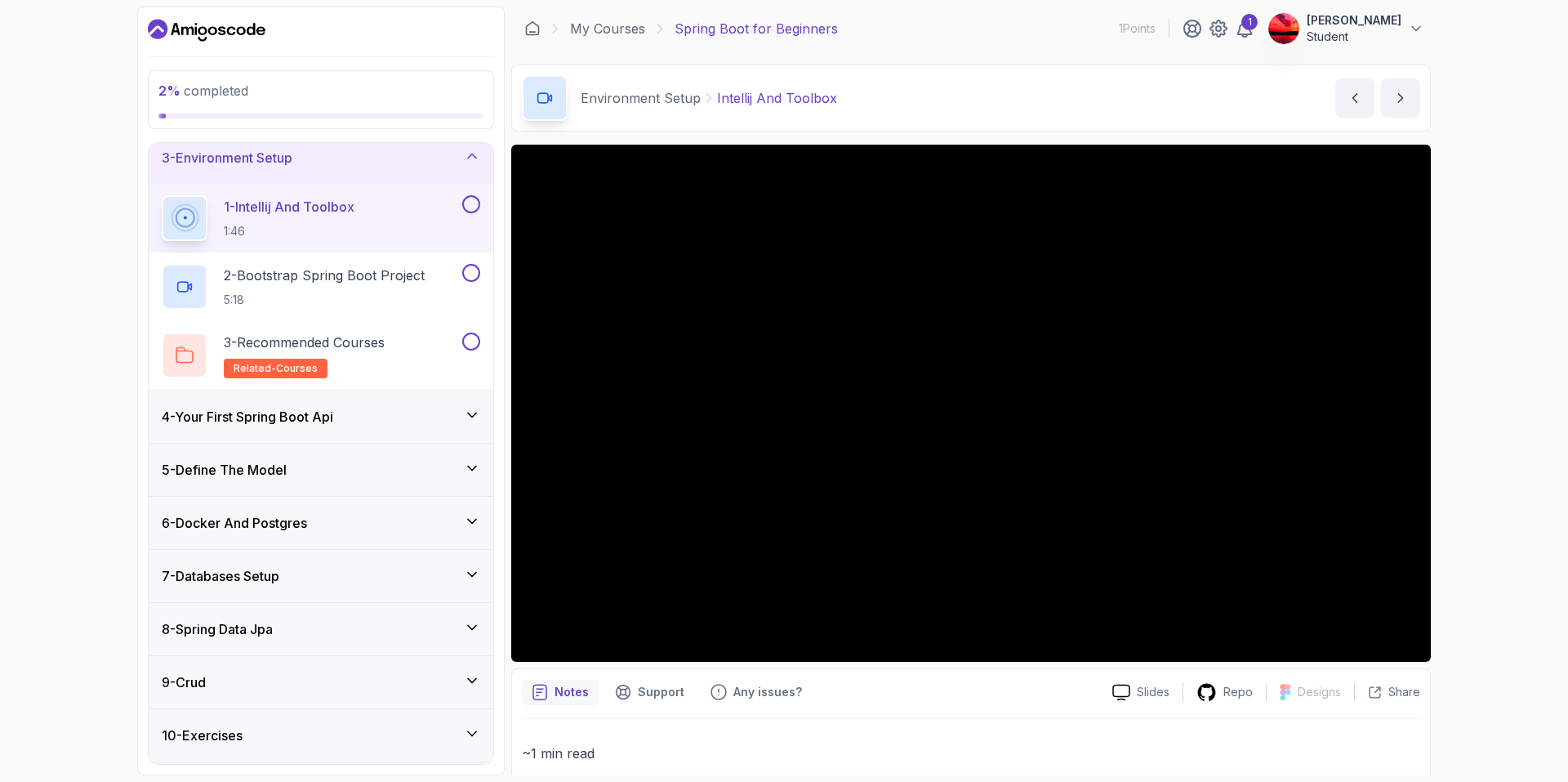
scroll to position [221, 0]
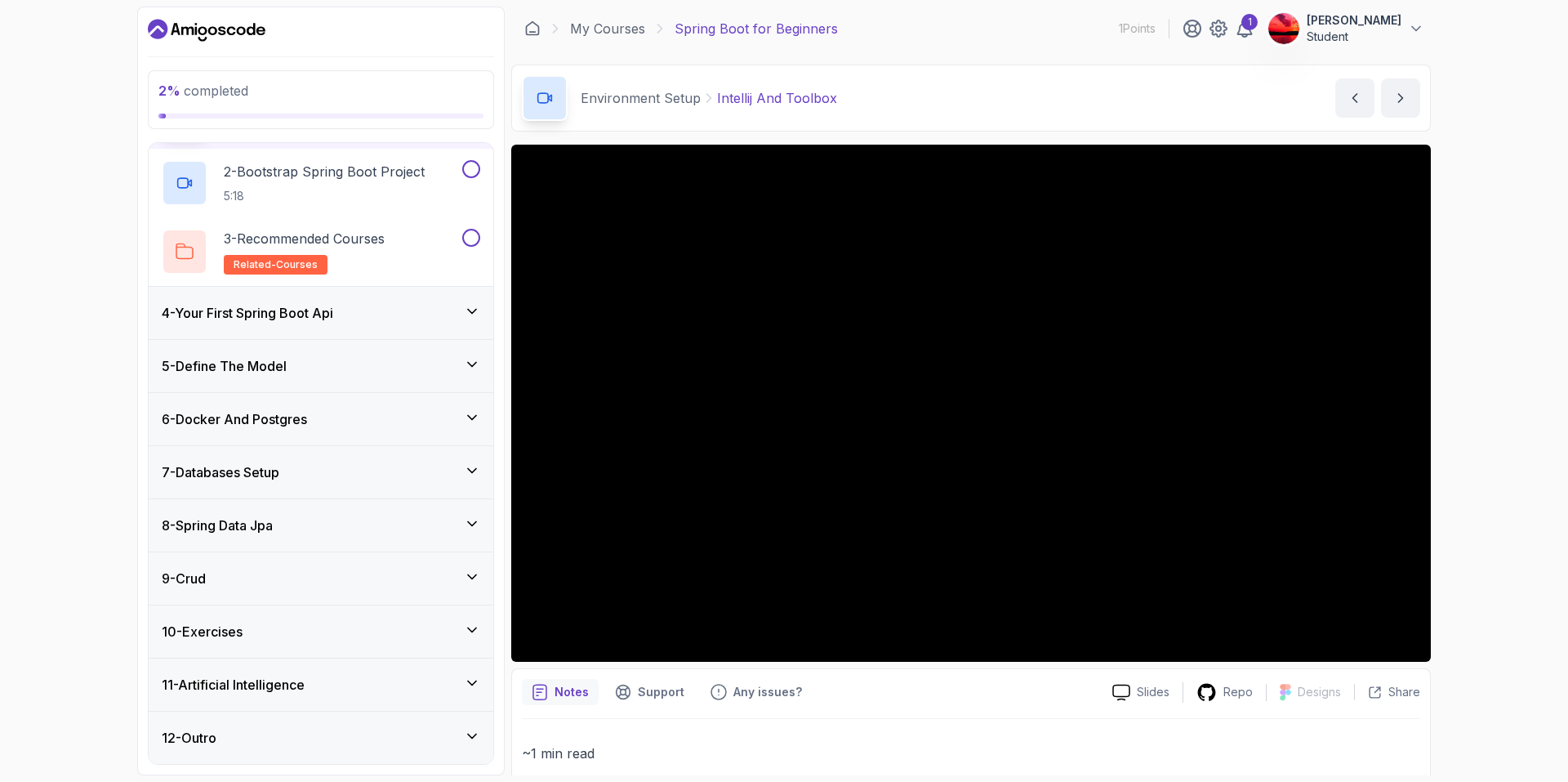
click at [253, 579] on div "9 - Crud" at bounding box center [321, 578] width 319 height 19
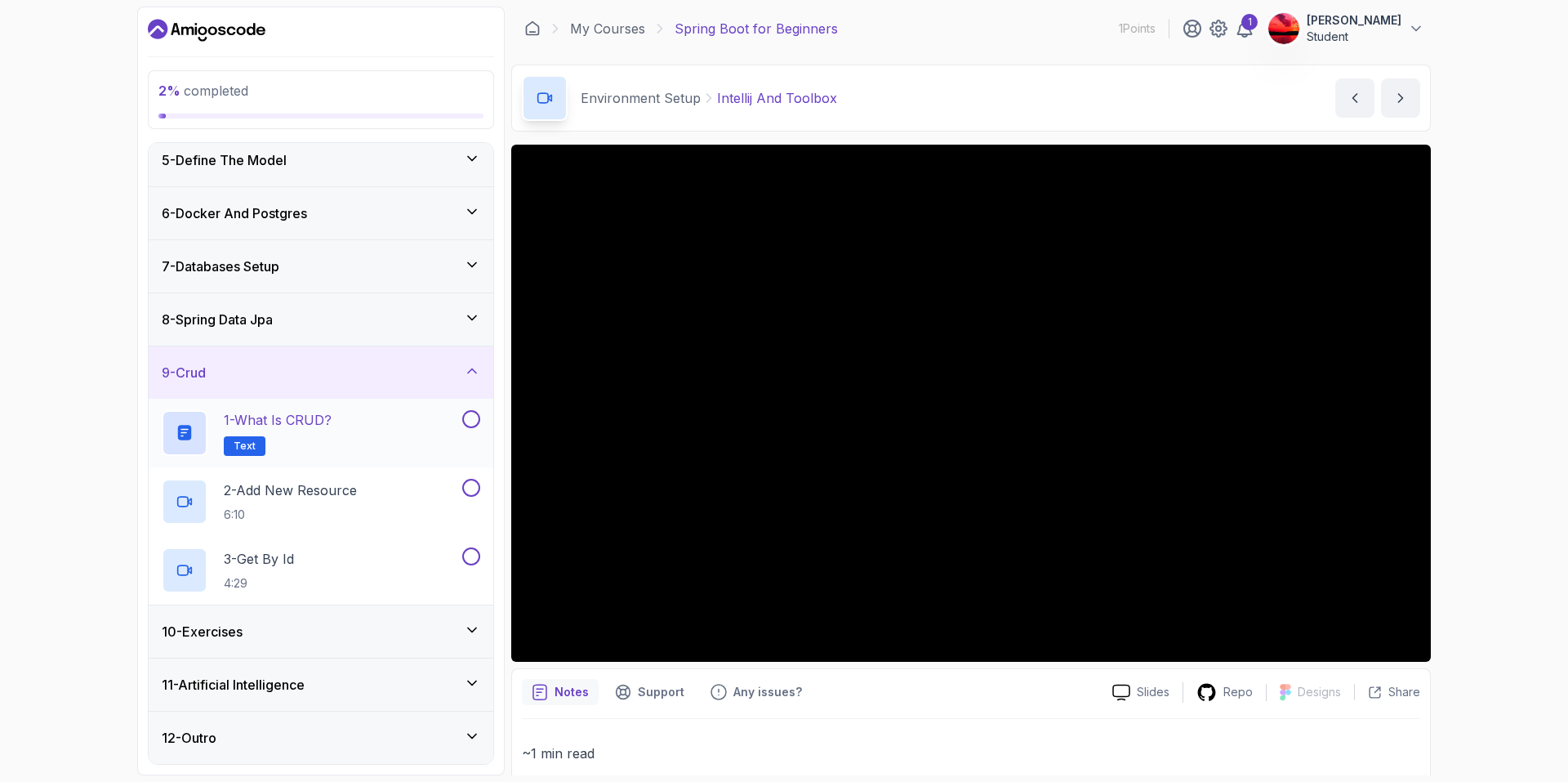
click at [329, 424] on p "1 - What is CRUD?" at bounding box center [277, 420] width 108 height 19
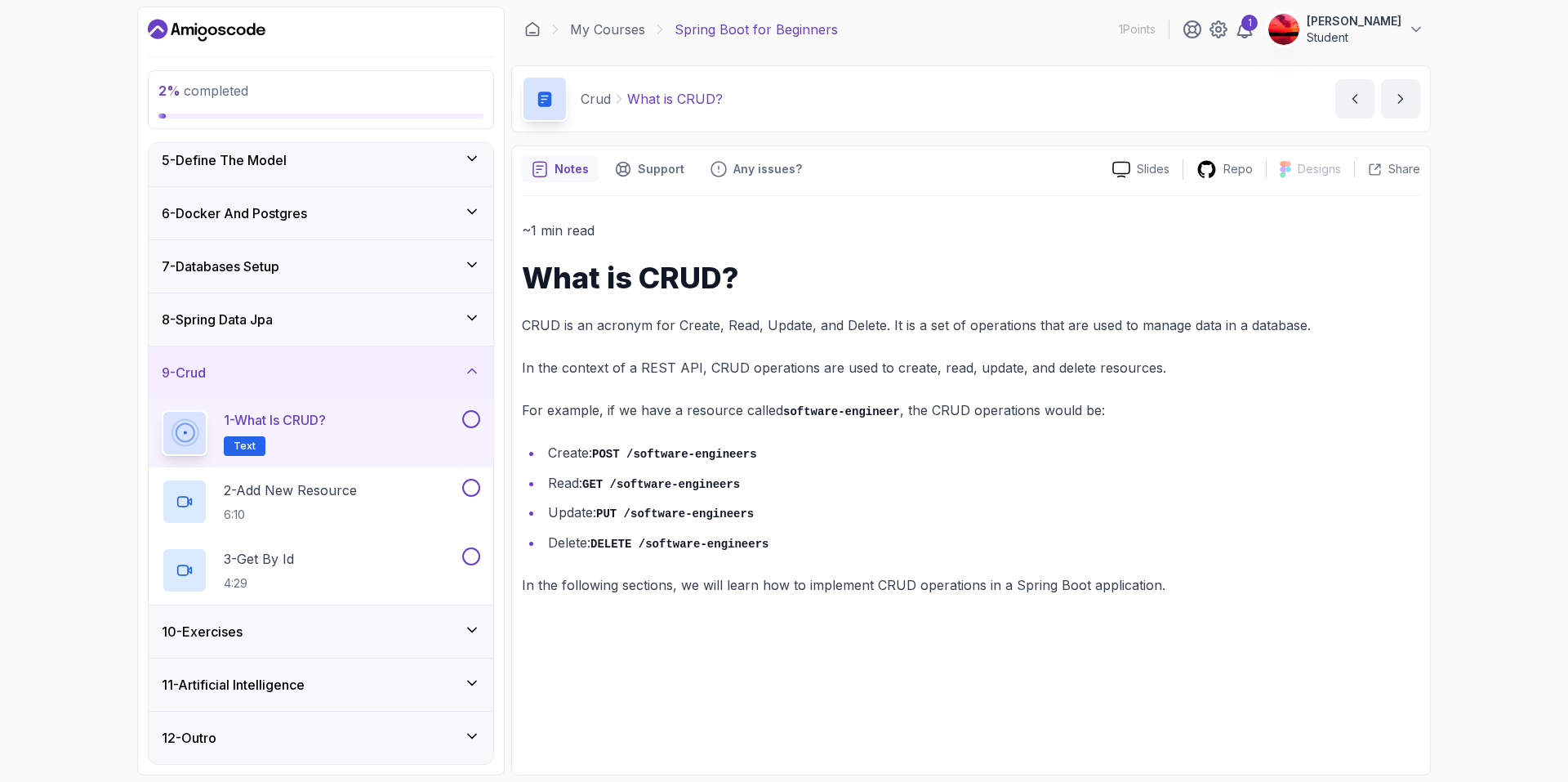
click at [295, 261] on div "7 - Databases Setup" at bounding box center [321, 266] width 319 height 19
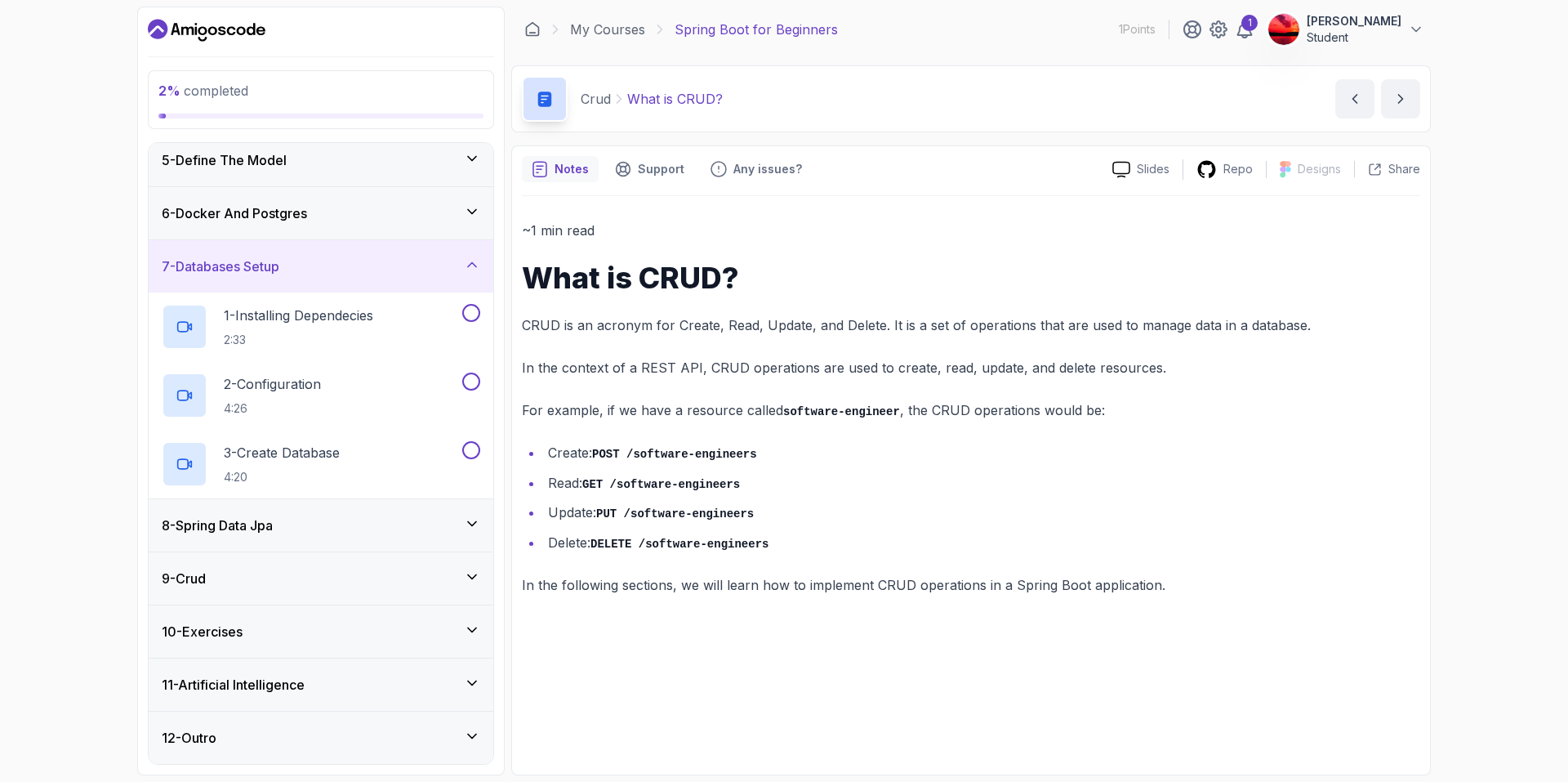
click at [299, 204] on h3 "6 - Docker And Postgres" at bounding box center [234, 213] width 146 height 19
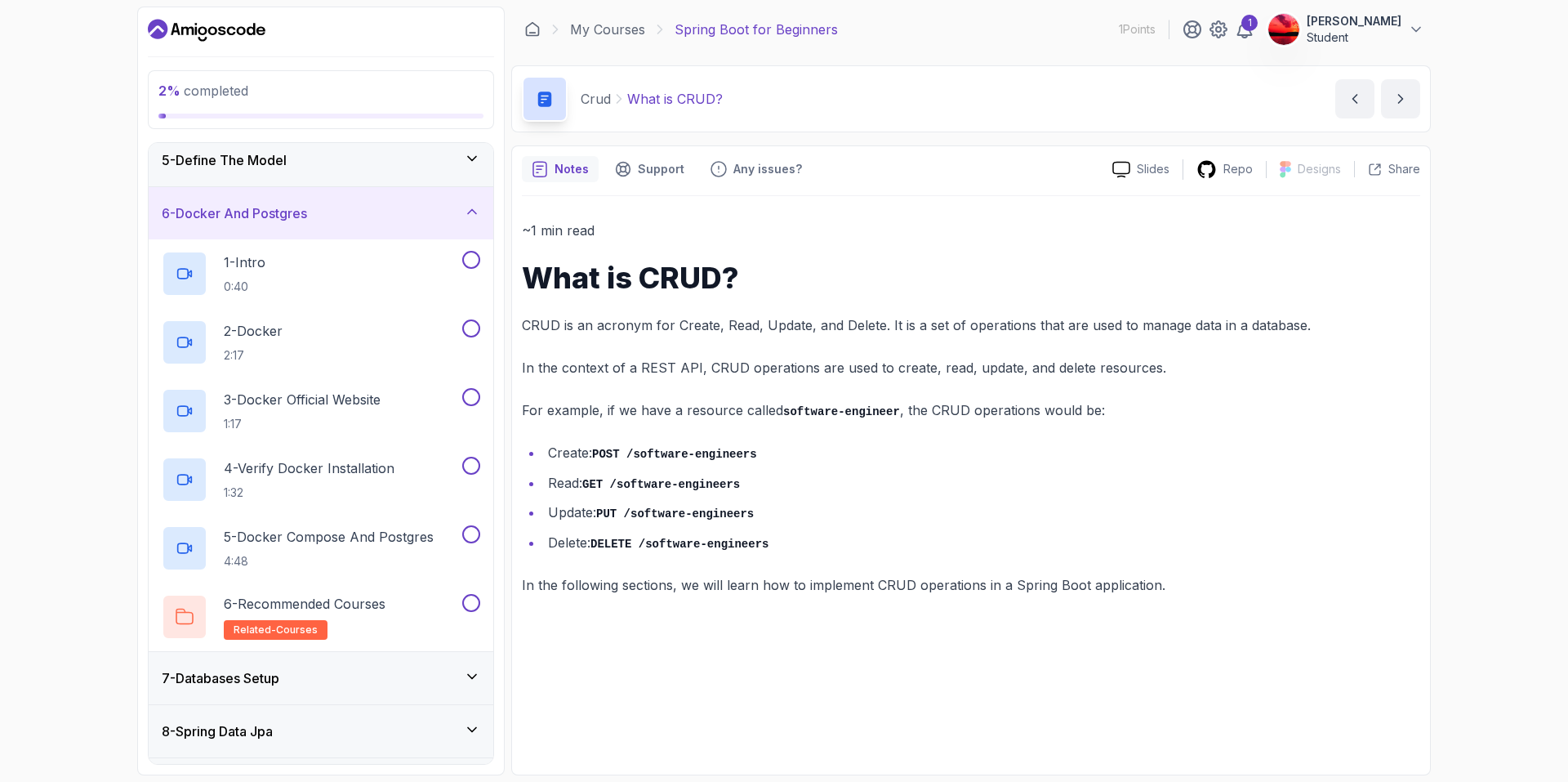
click at [304, 218] on h3 "6 - Docker And Postgres" at bounding box center [234, 213] width 146 height 19
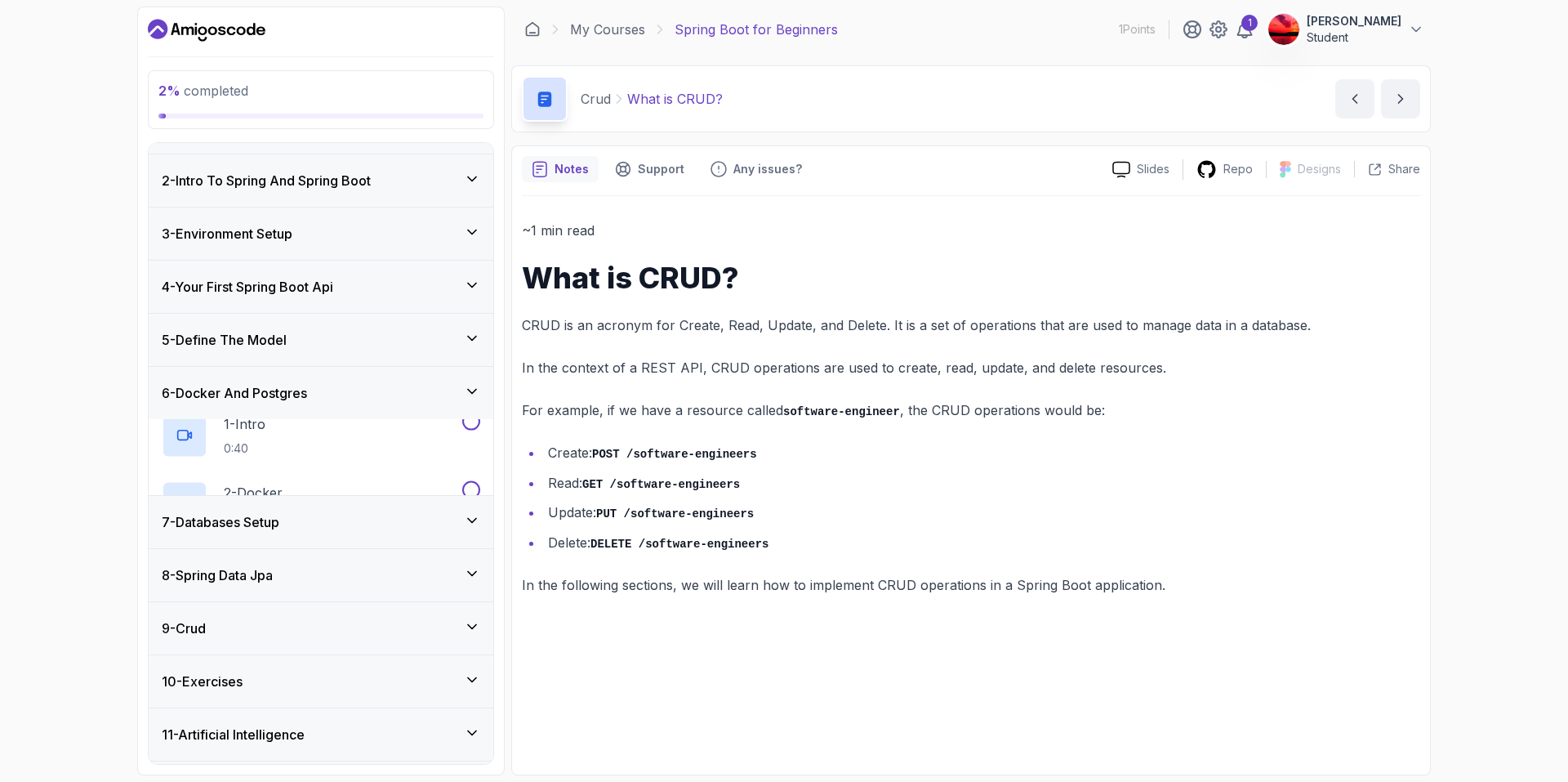
click at [290, 156] on div "1 - Intro 2 - Intro To Spring And Spring Boot 3 - Environment Setup 4 - Your Fi…" at bounding box center [321, 453] width 345 height 621
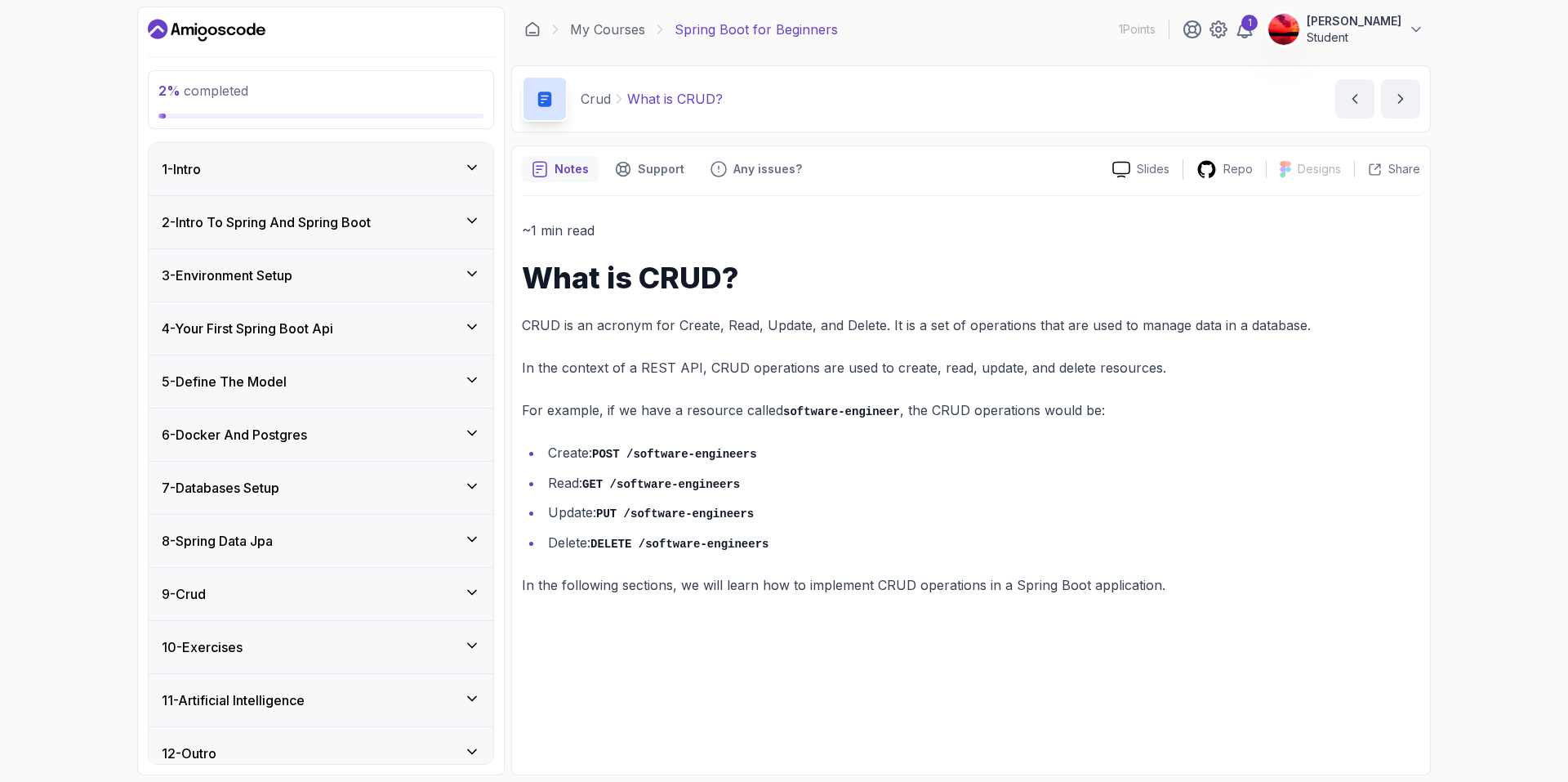
click at [311, 222] on h3 "2 - Intro To Spring And Spring Boot" at bounding box center [265, 222] width 209 height 19
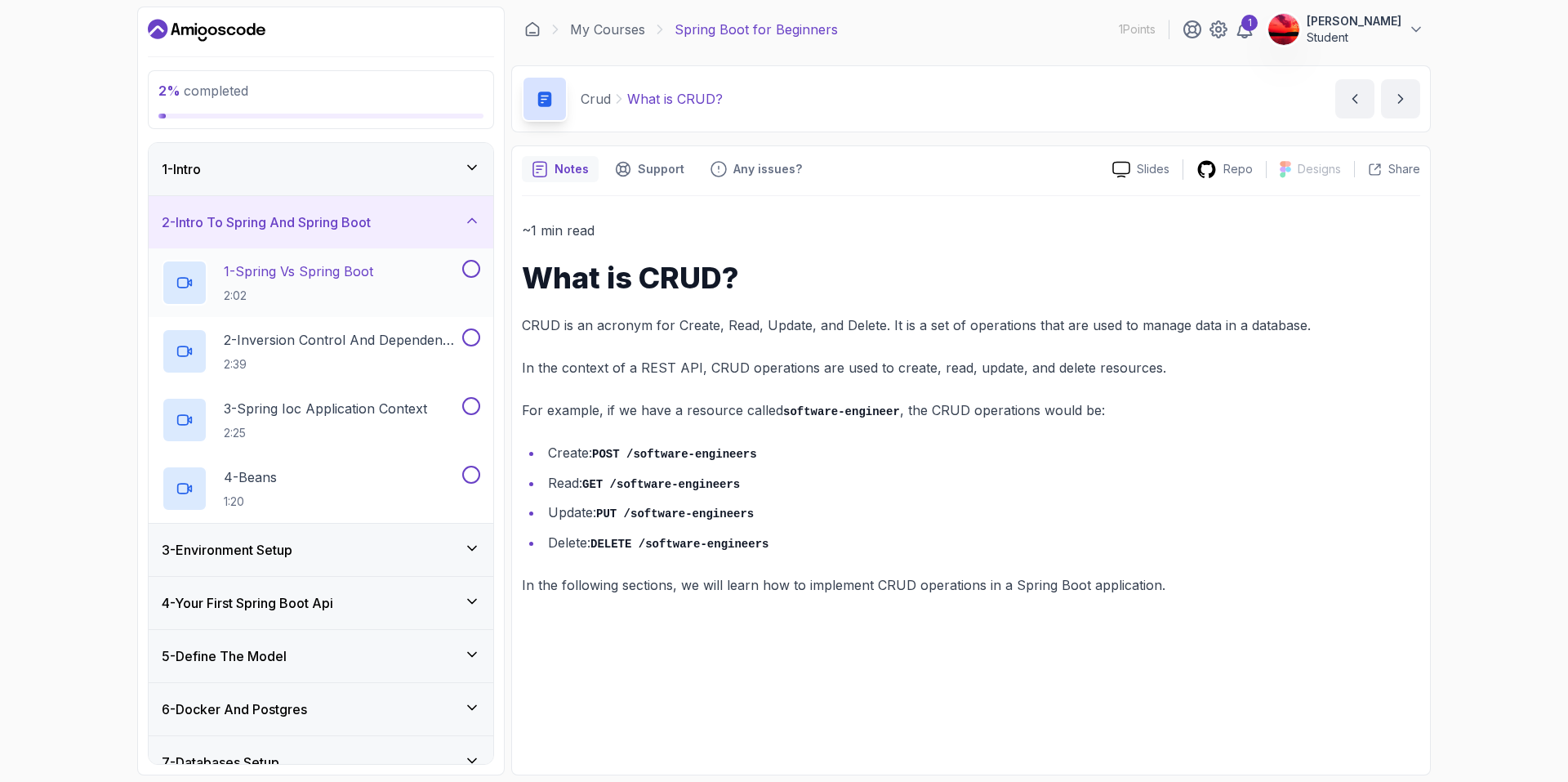
click at [317, 288] on p "2:02" at bounding box center [298, 295] width 150 height 17
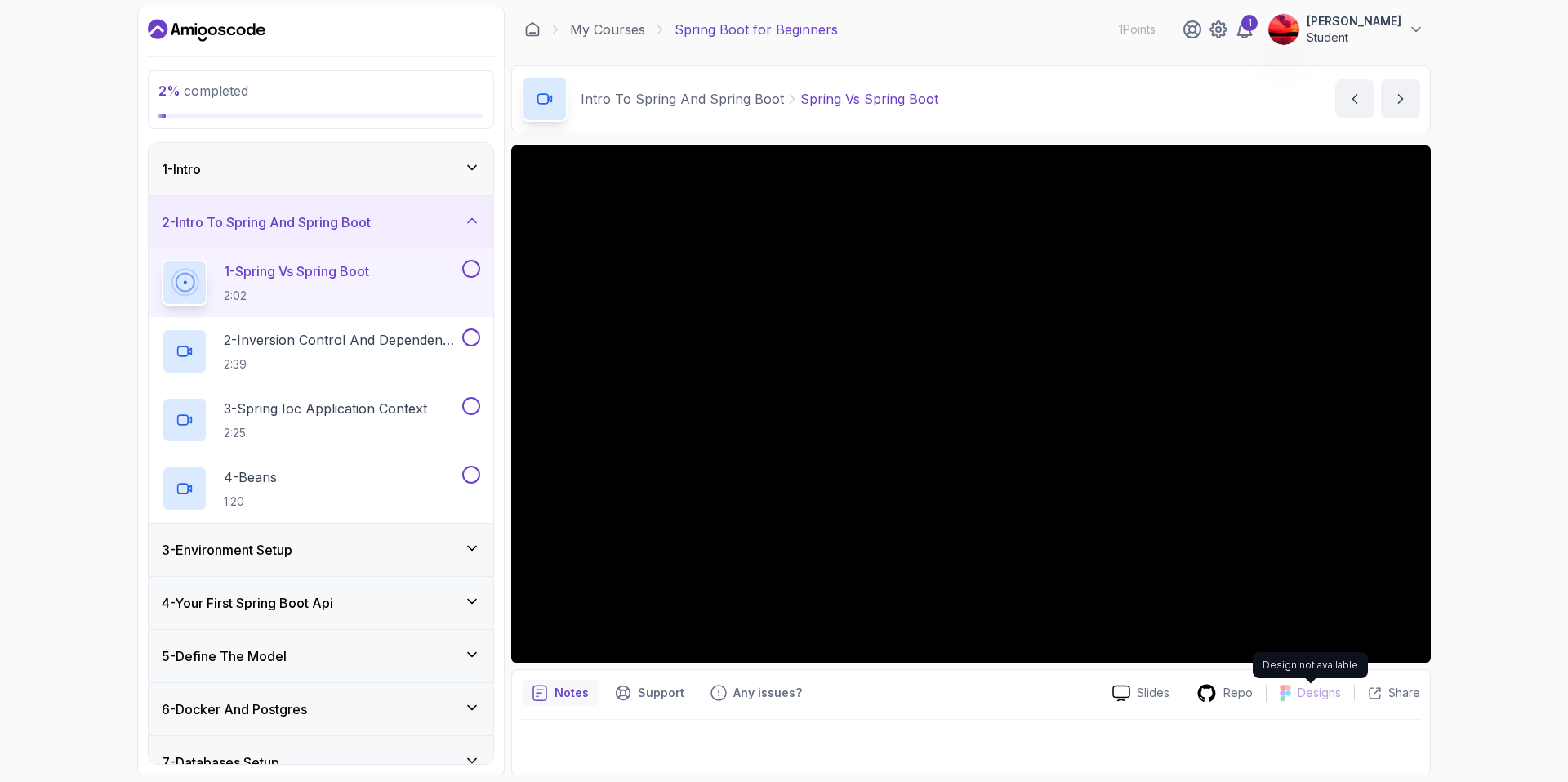
click at [1315, 696] on p "Designs" at bounding box center [1319, 693] width 44 height 17
drag, startPoint x: 1315, startPoint y: 696, endPoint x: 1284, endPoint y: 712, distance: 34.9
click at [1286, 712] on div "Notes Support Any issues? Slides Repo Designs Design not available Share" at bounding box center [971, 723] width 920 height 107
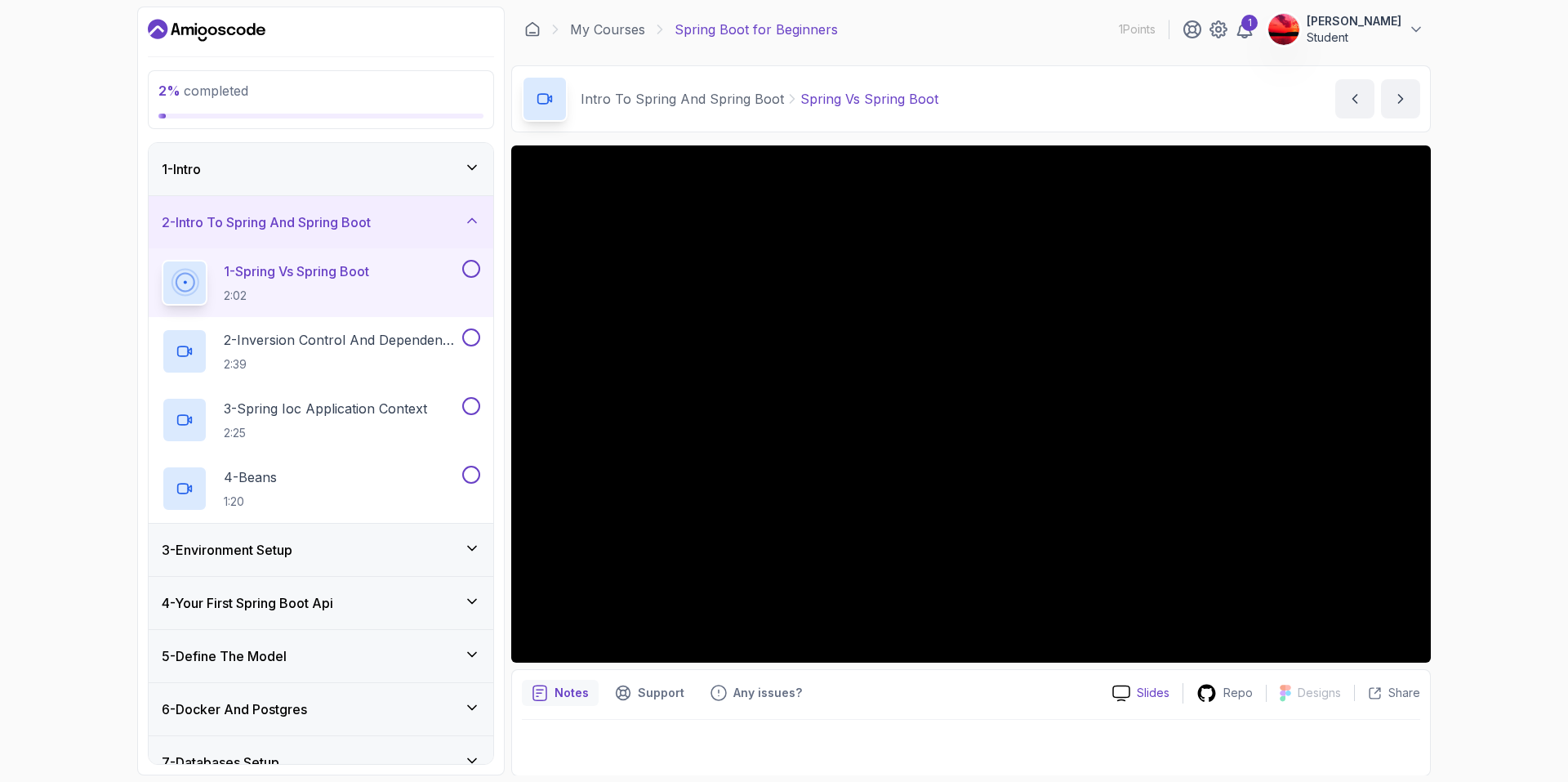
click at [1134, 699] on div "Slides" at bounding box center [1142, 694] width 84 height 17
click at [336, 357] on p "2:39" at bounding box center [341, 364] width 235 height 17
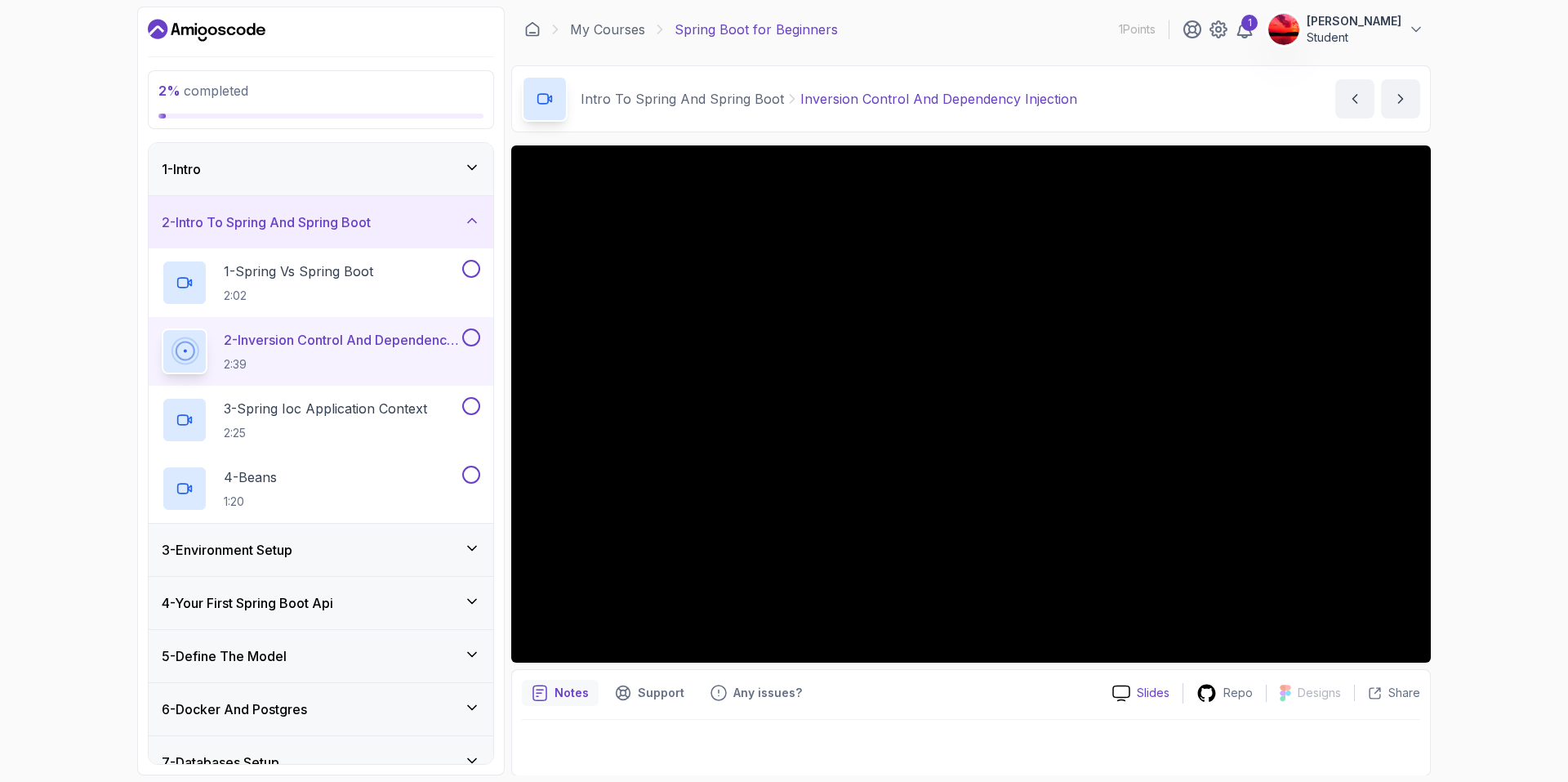
click at [1142, 696] on p "Slides" at bounding box center [1153, 693] width 33 height 17
click at [576, 689] on p "Notes" at bounding box center [571, 692] width 34 height 17
click at [314, 418] on h2 "3 - Spring Ioc Application Context 2:25" at bounding box center [324, 420] width 203 height 43
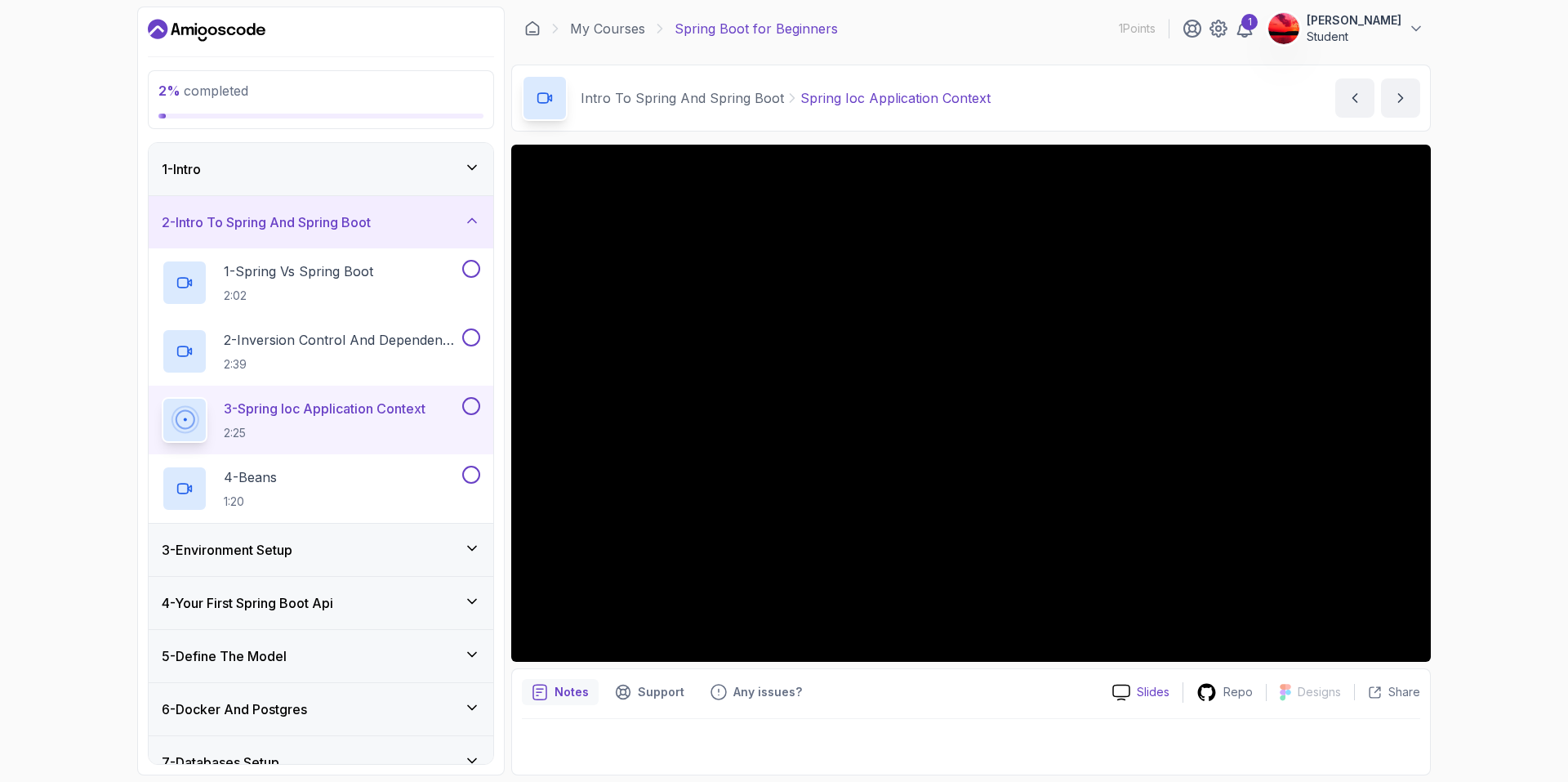
click at [1144, 696] on p "Slides" at bounding box center [1153, 692] width 33 height 17
click at [649, 689] on p "Support" at bounding box center [662, 692] width 47 height 17
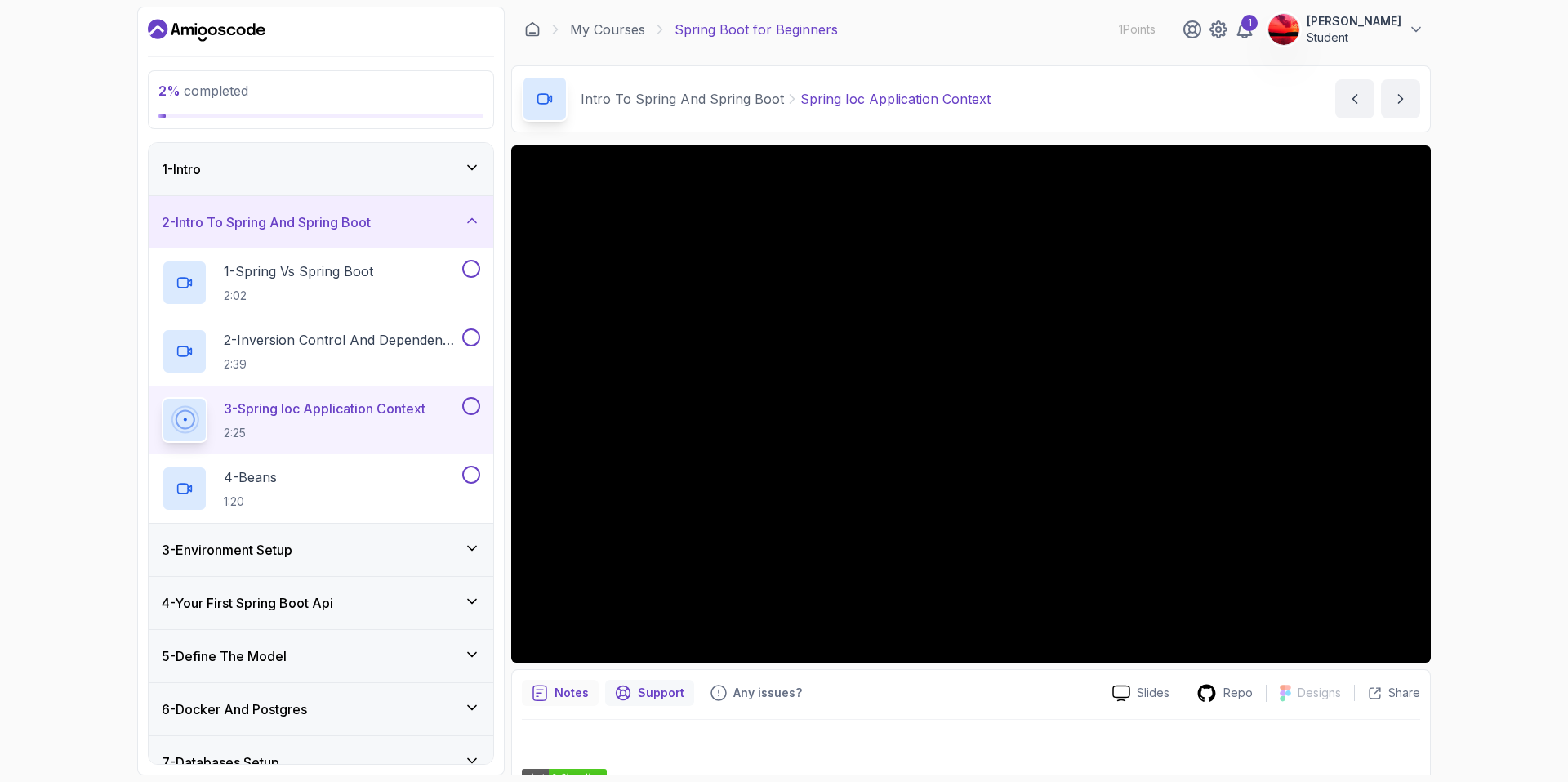
click at [571, 690] on p "Notes" at bounding box center [571, 693] width 34 height 17
click at [308, 501] on div "4 - Beans 1:20" at bounding box center [310, 488] width 297 height 46
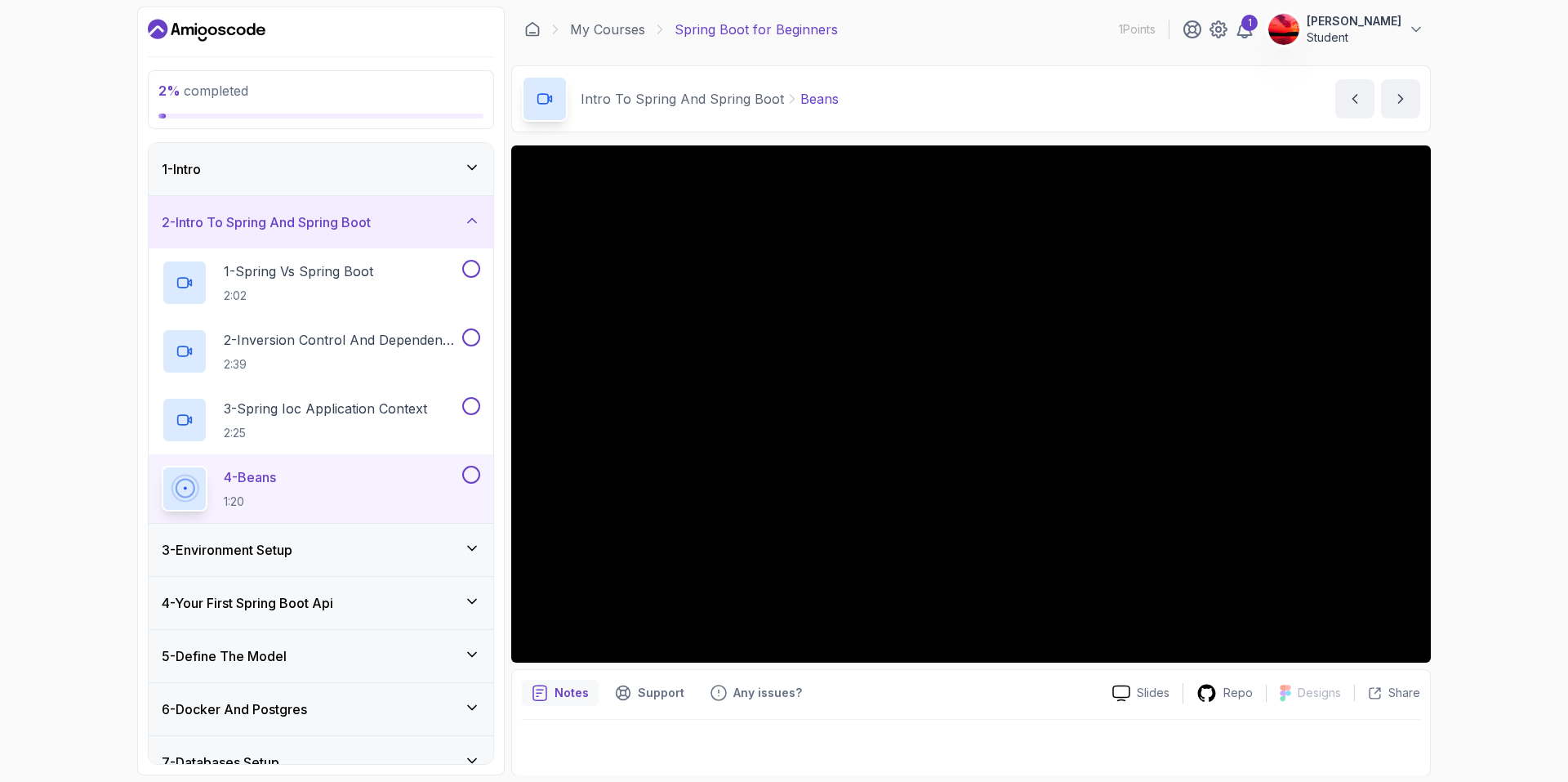
scroll to position [1, 0]
click at [334, 546] on div "3 - Environment Setup" at bounding box center [321, 550] width 319 height 19
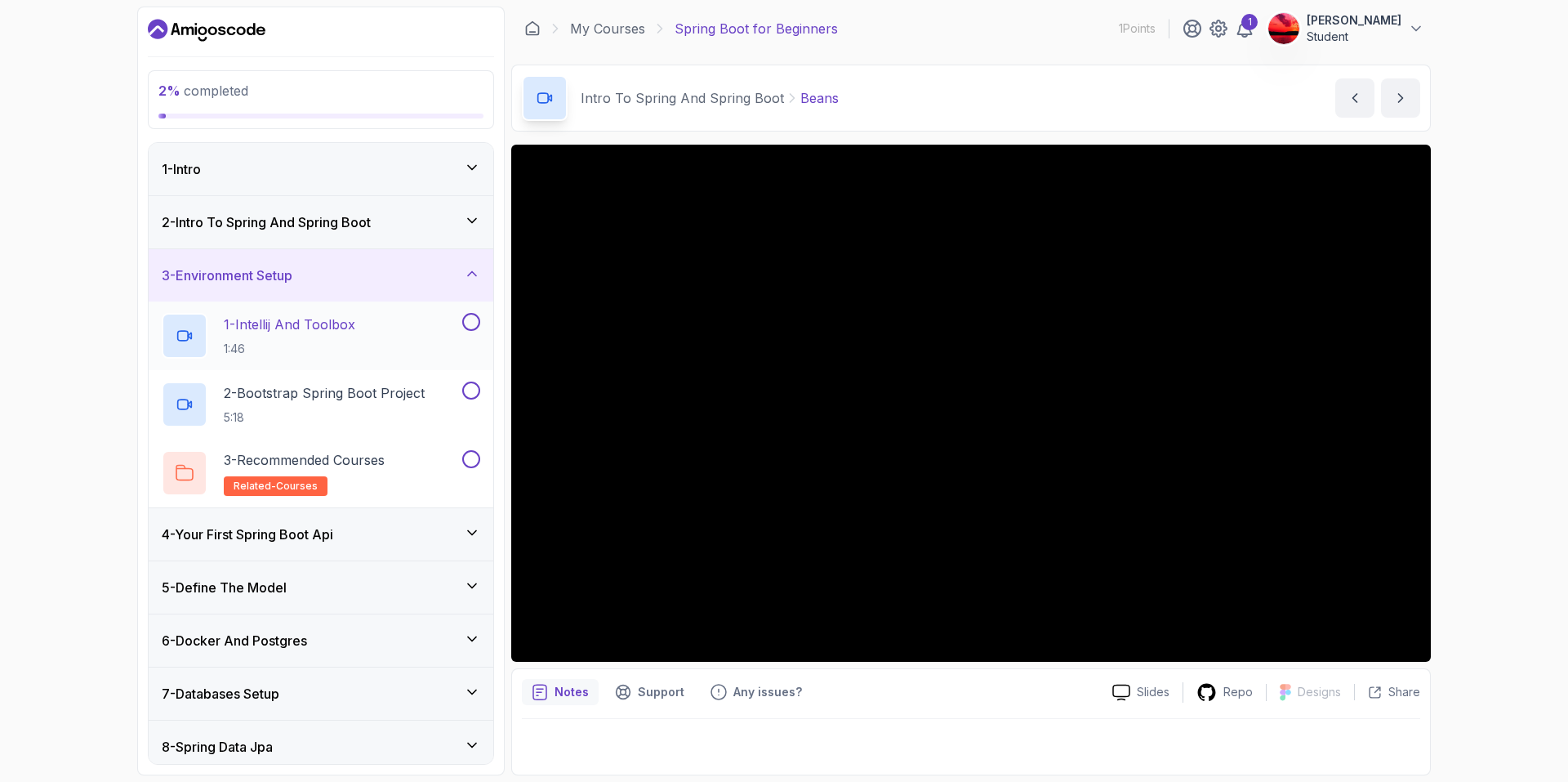
click at [336, 342] on p "1:46" at bounding box center [289, 349] width 131 height 17
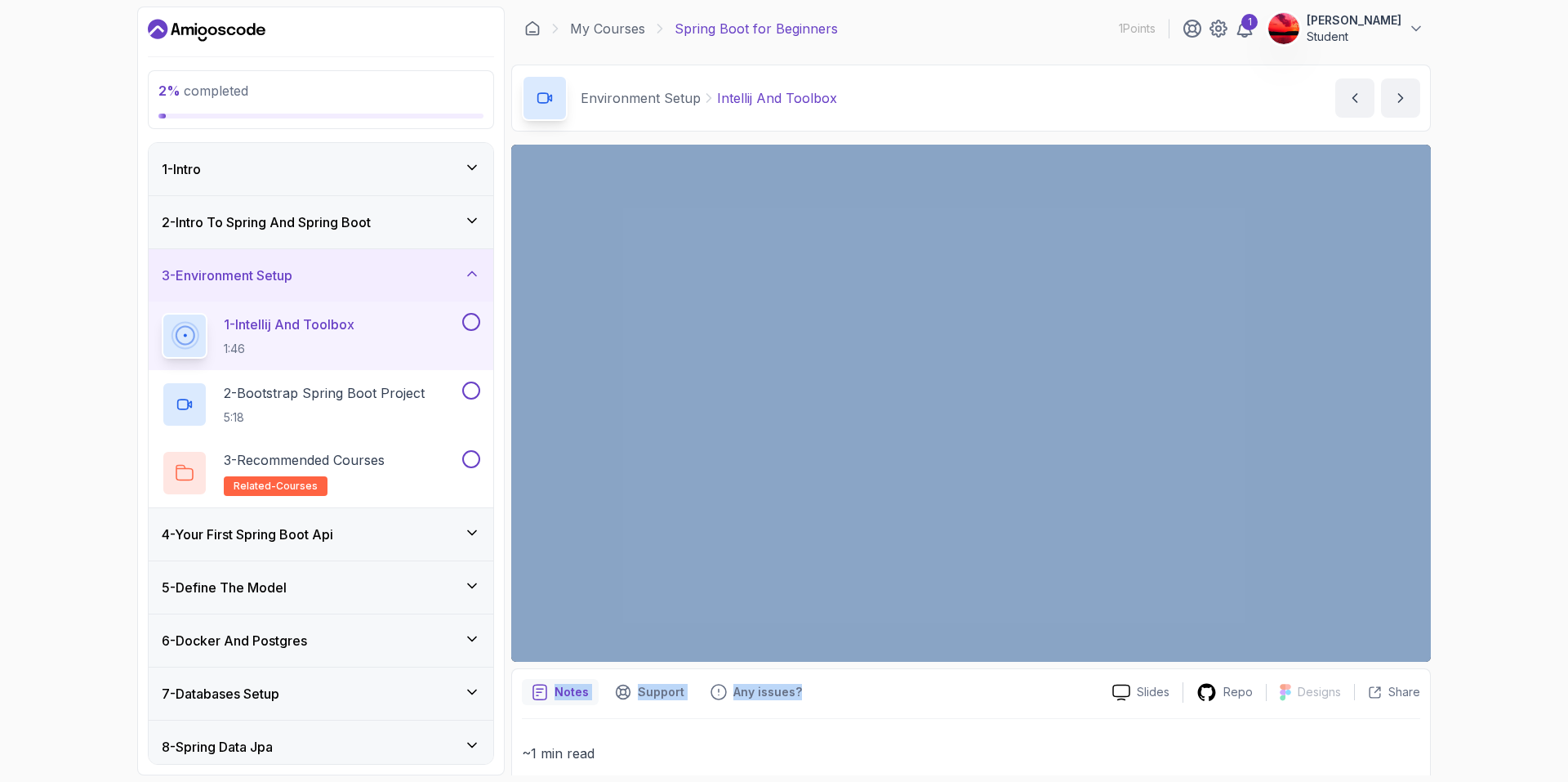
click at [522, 357] on div "Slides Repo Designs Design not available Share Notes Support Any issues? Slides…" at bounding box center [971, 536] width 920 height 784
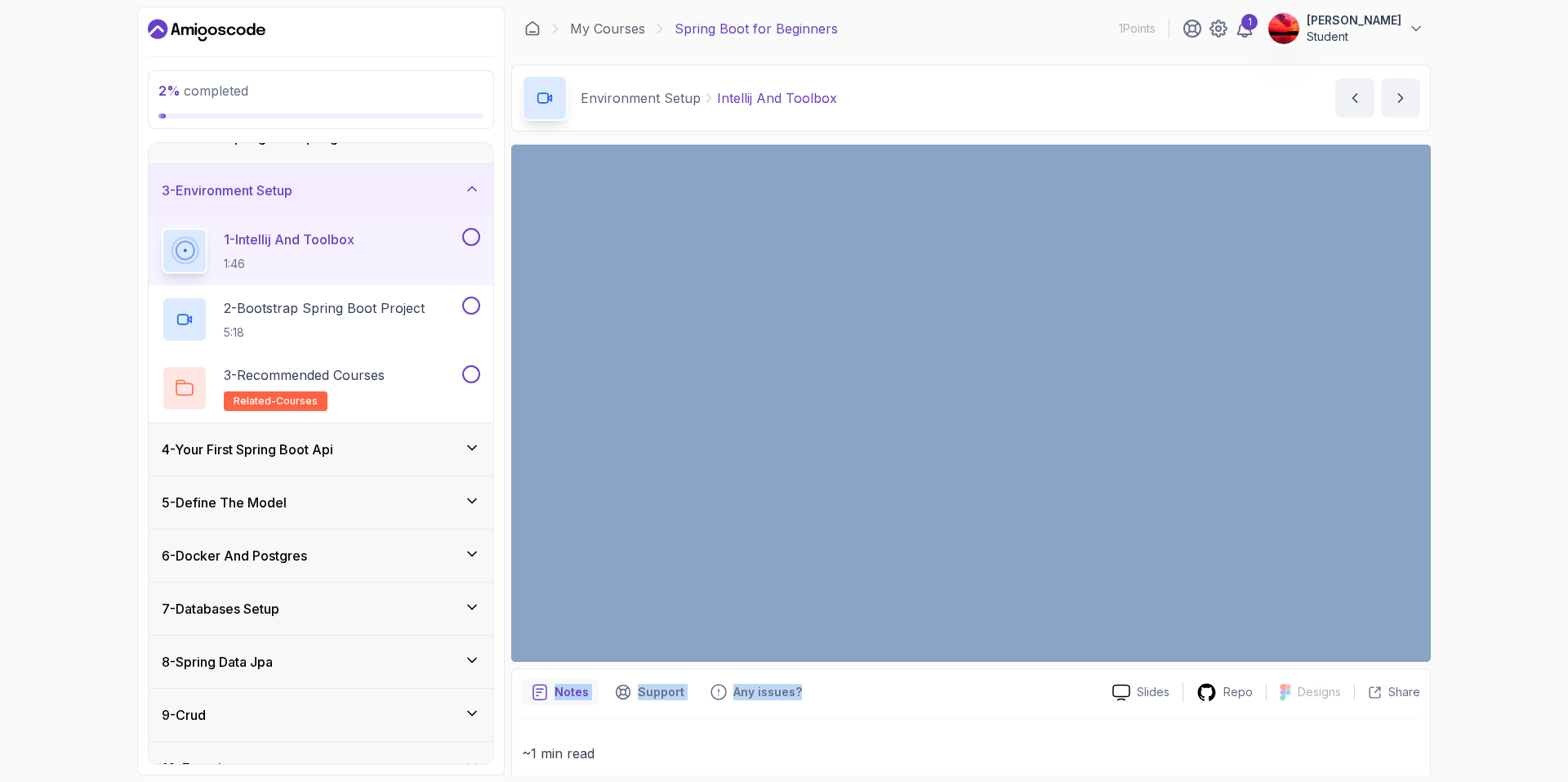
scroll to position [221, 0]
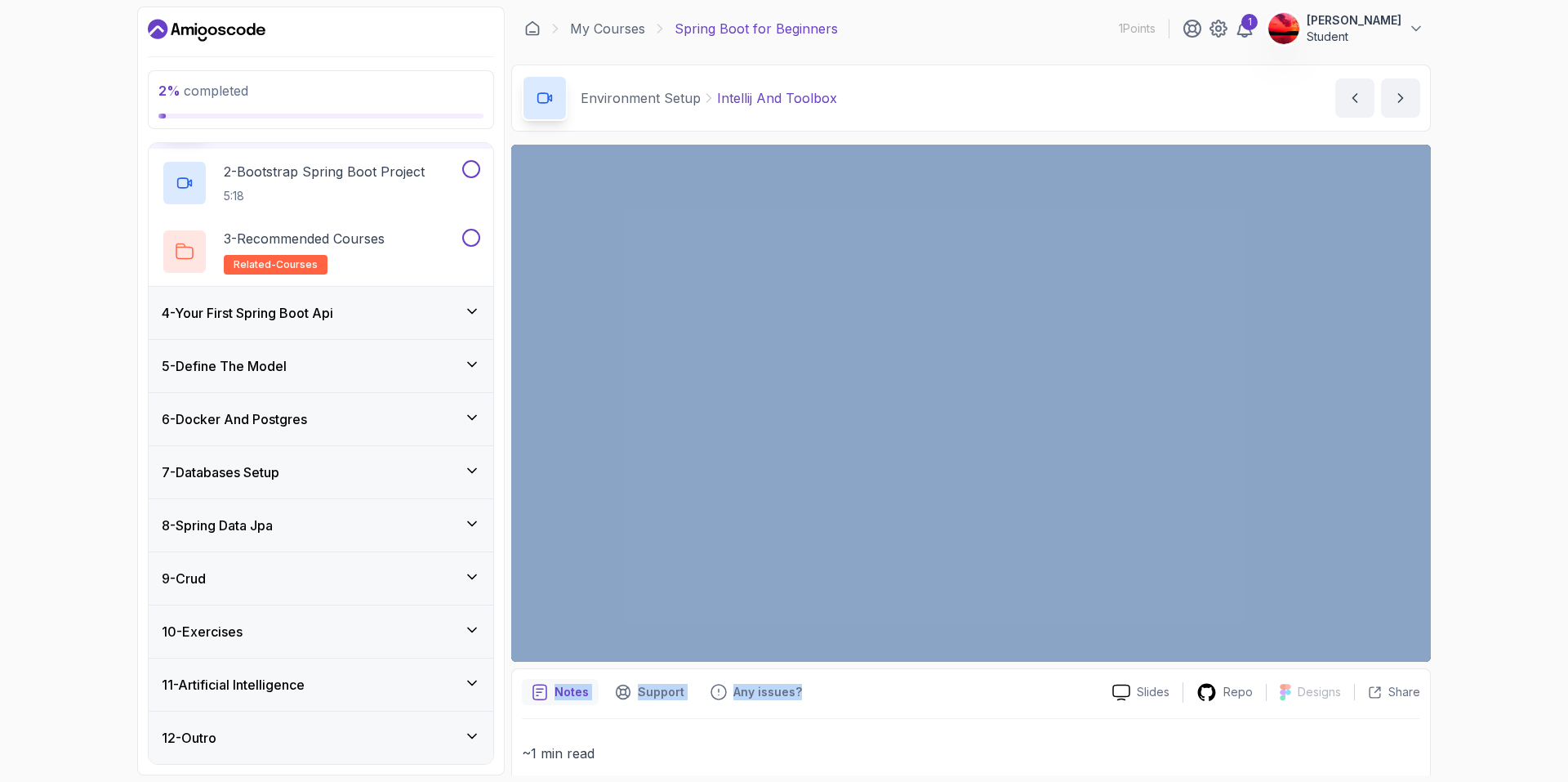
click at [444, 595] on div "9 - Crud" at bounding box center [321, 578] width 345 height 52
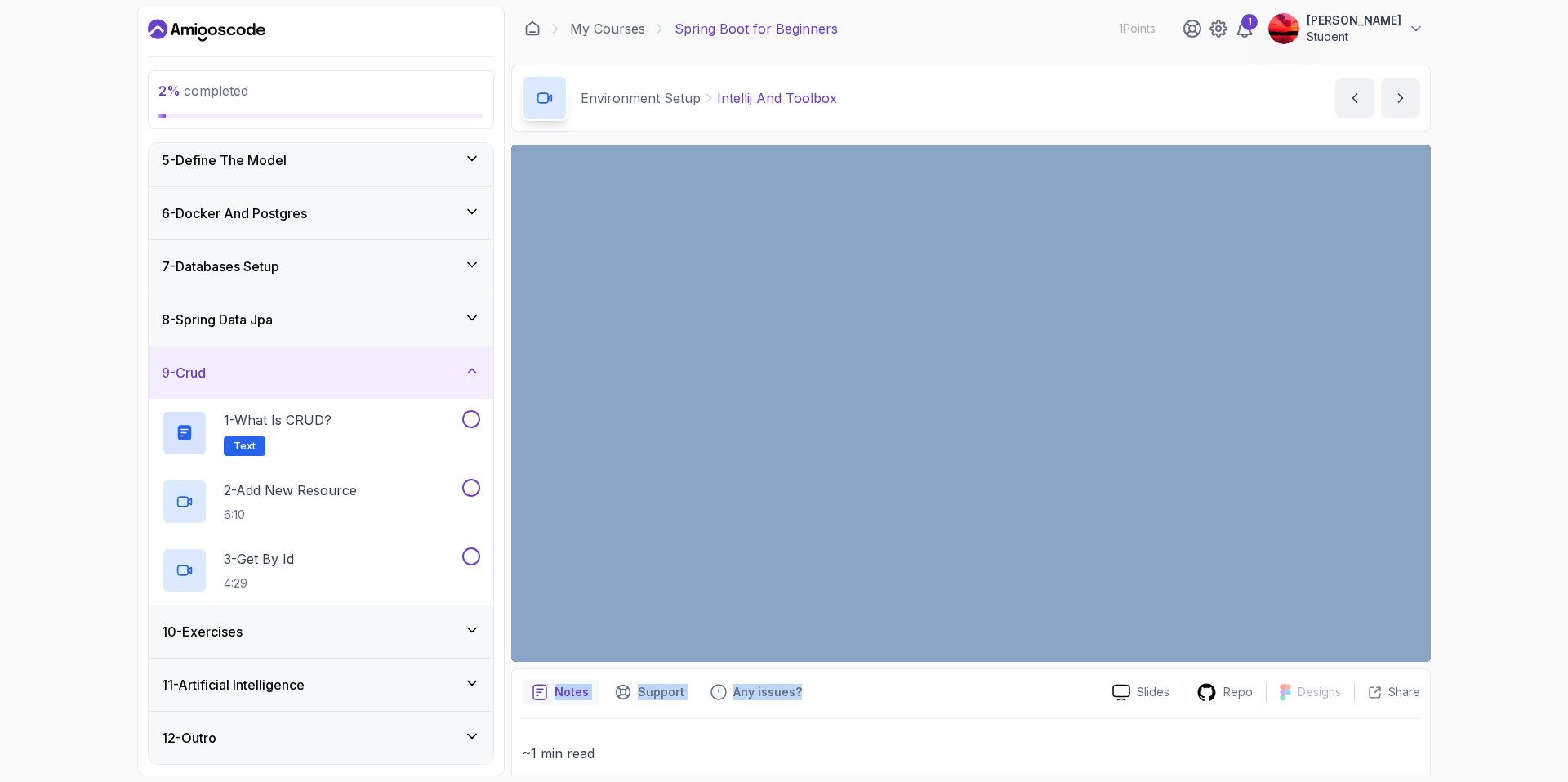
click at [913, 700] on div "Notes Support Any issues?" at bounding box center [810, 692] width 577 height 26
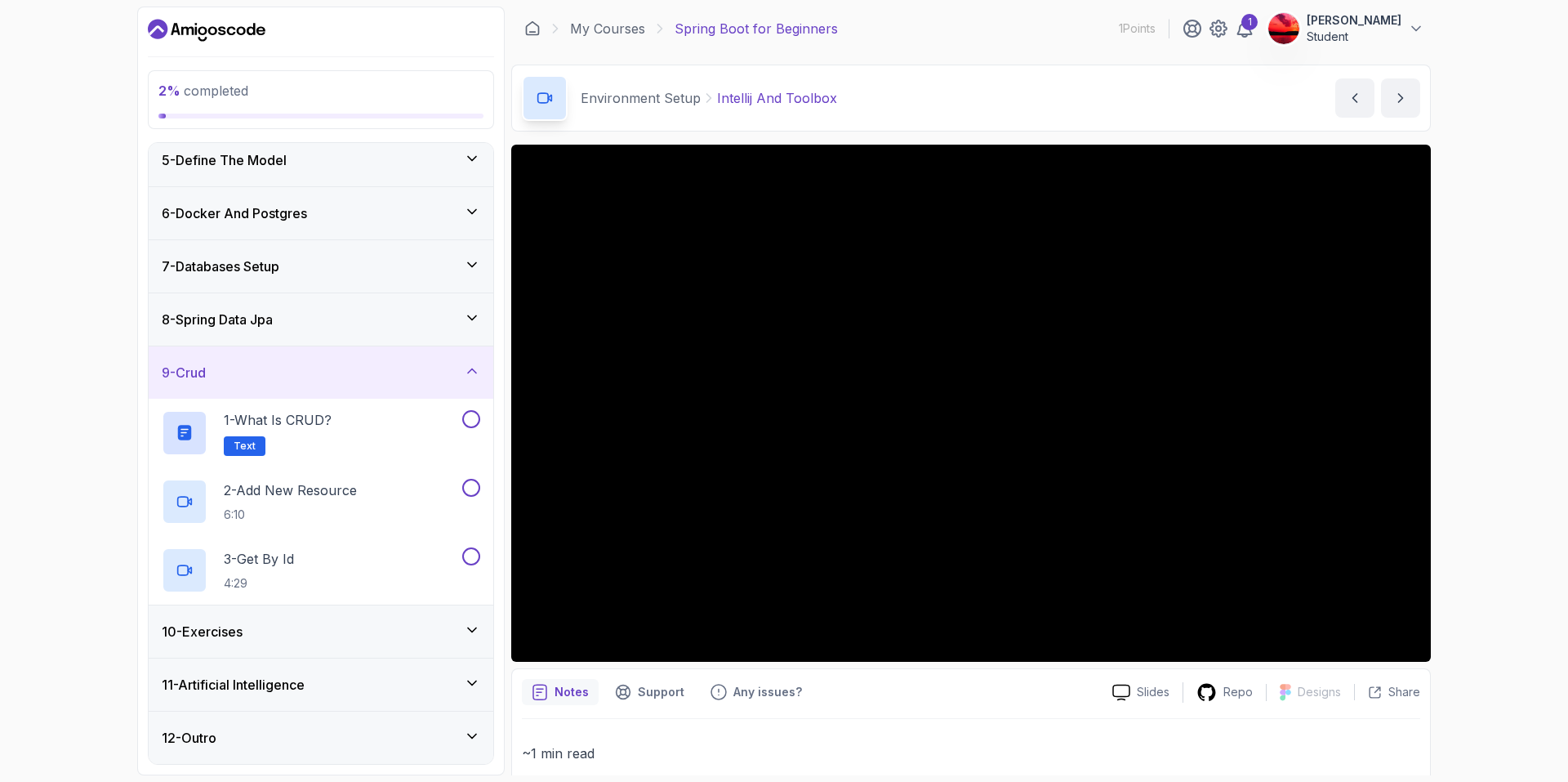
click at [349, 629] on div "10 - Exercises" at bounding box center [321, 631] width 319 height 19
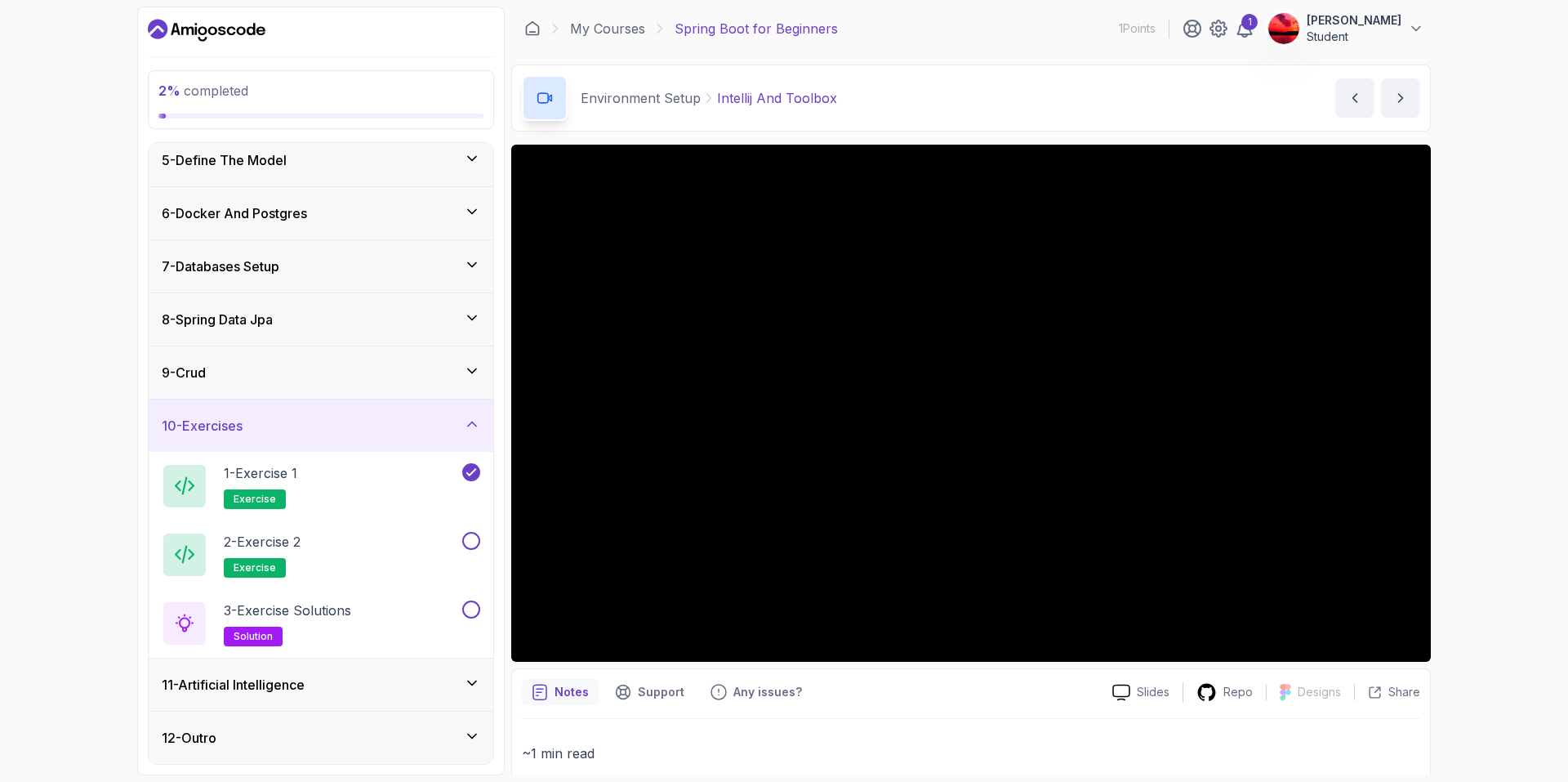
click at [428, 678] on div "11 - Artificial Intelligence" at bounding box center [321, 685] width 319 height 19
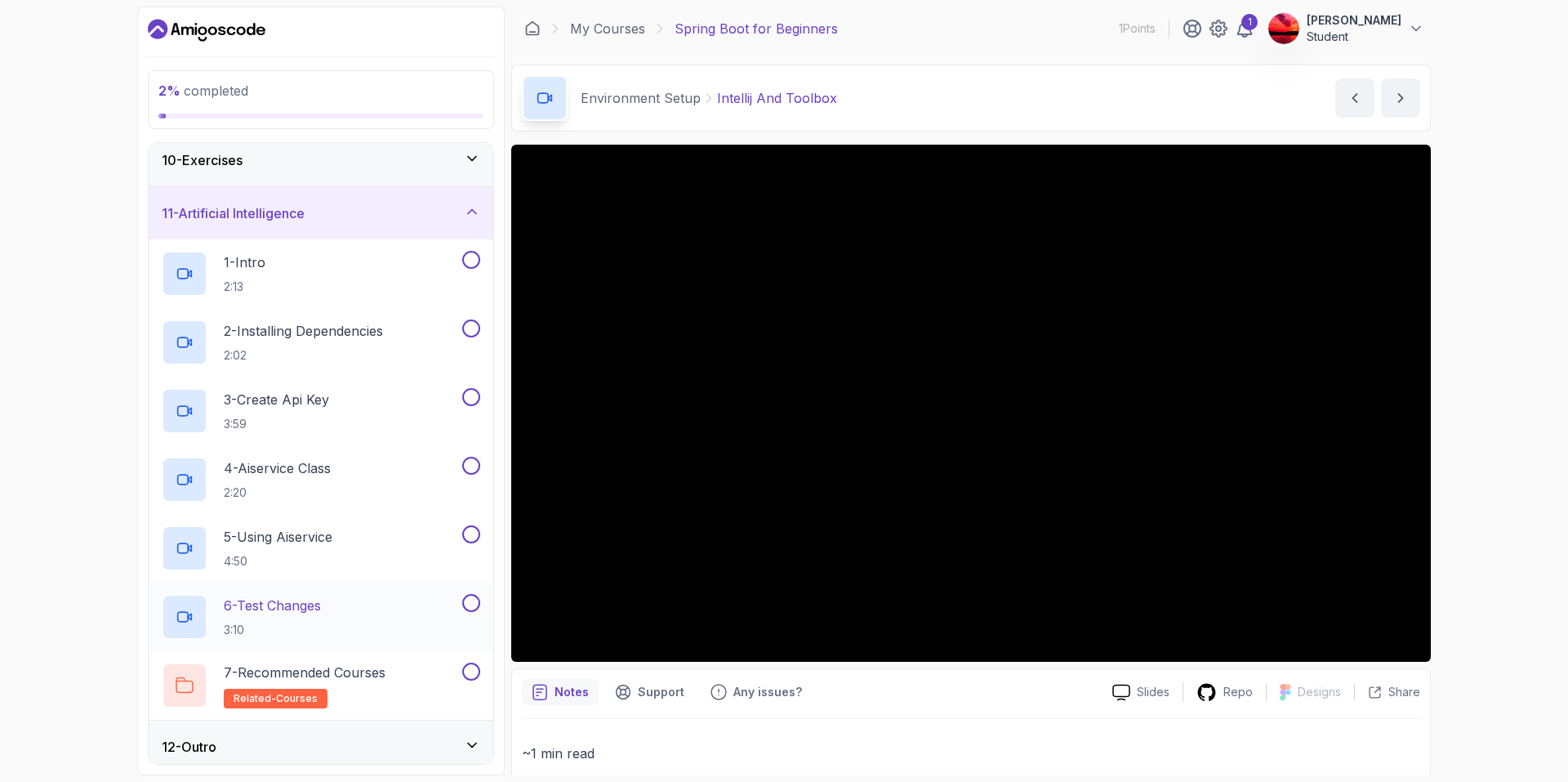
scroll to position [495, 0]
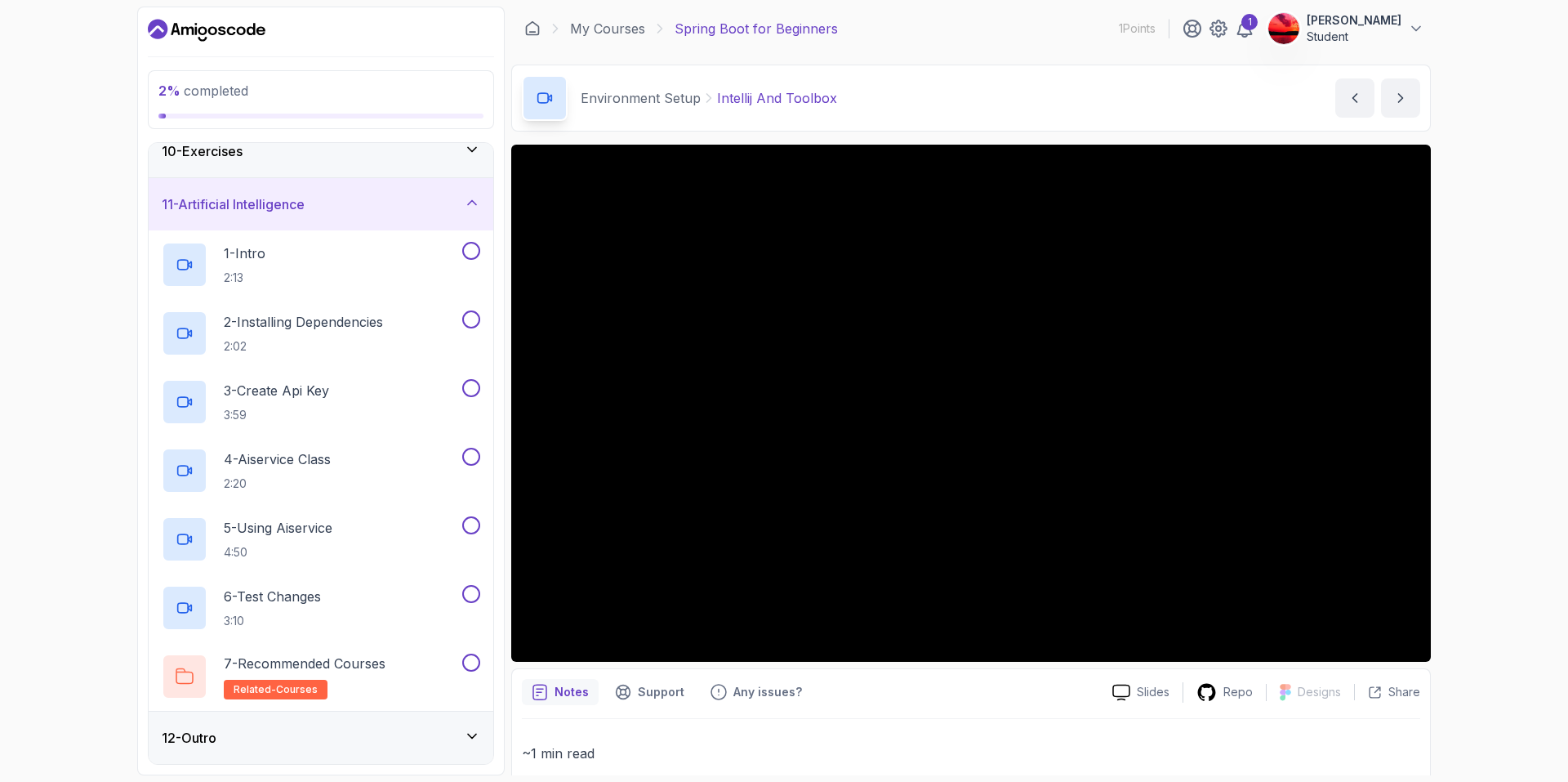
click at [367, 731] on div "12 - Outro" at bounding box center [321, 737] width 319 height 19
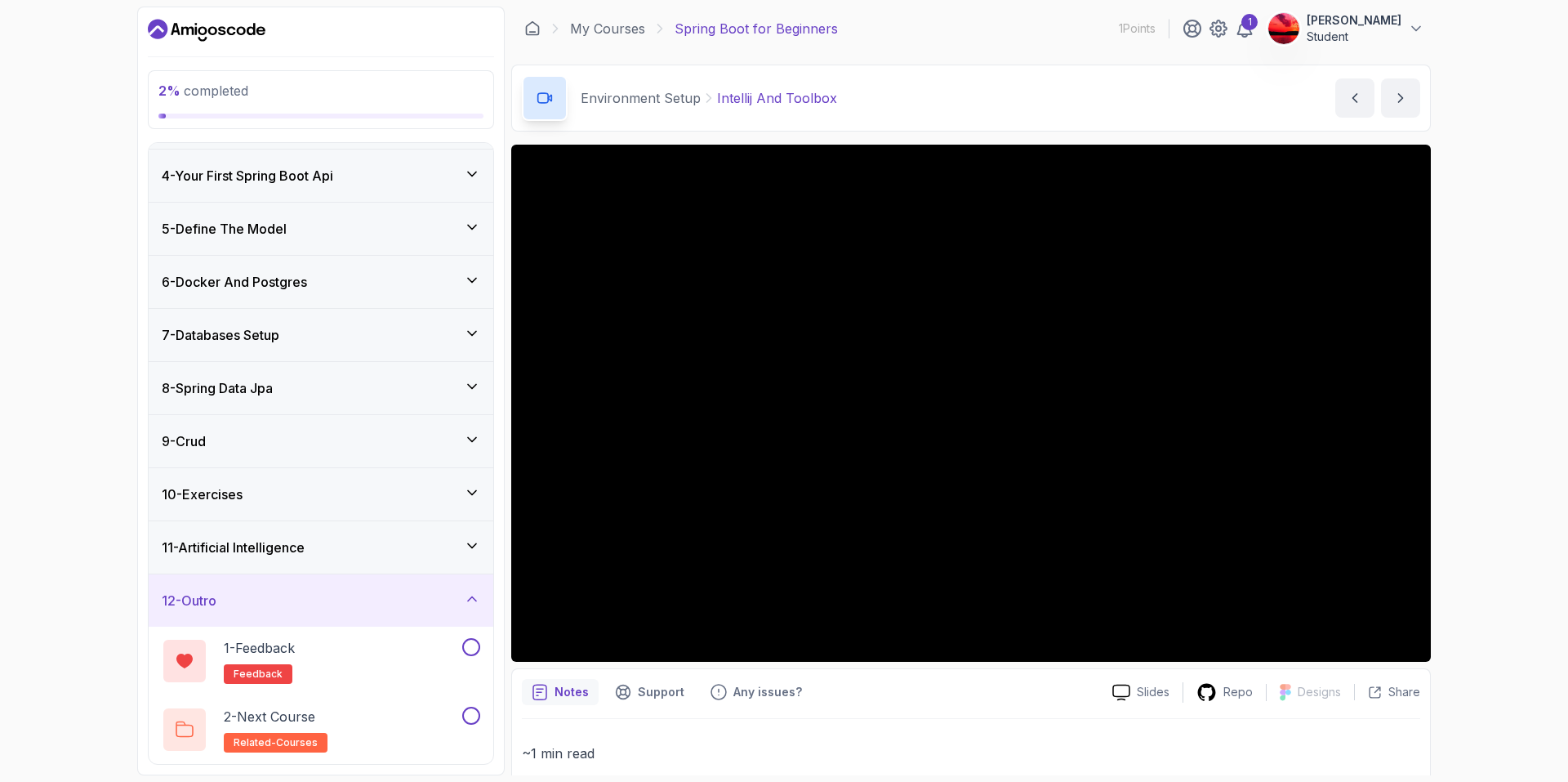
click at [422, 614] on div "12 - Outro" at bounding box center [321, 600] width 345 height 52
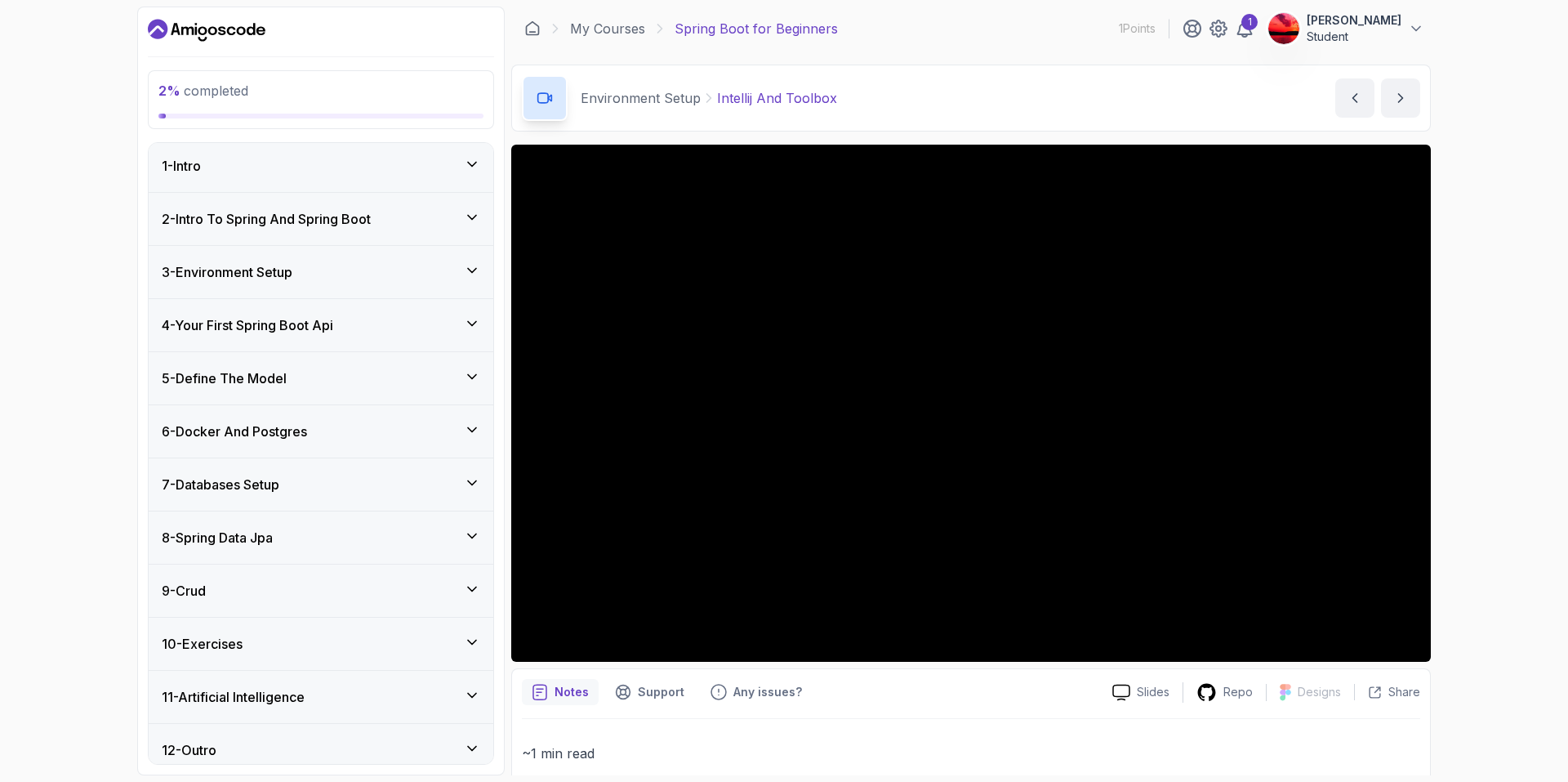
scroll to position [0, 0]
